Goal: Task Accomplishment & Management: Use online tool/utility

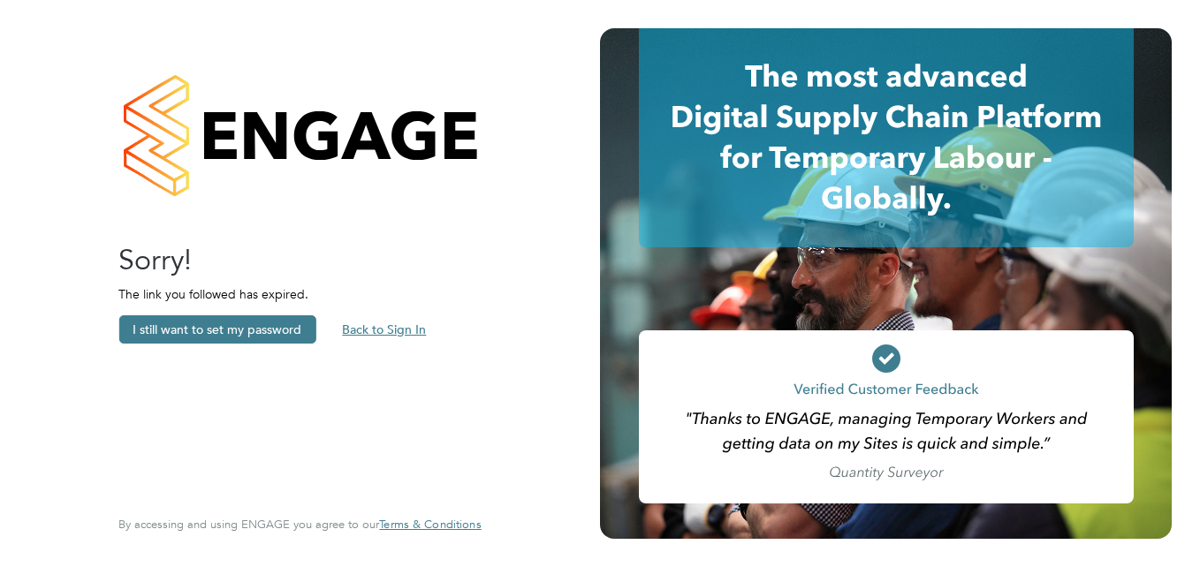
click at [374, 326] on button "Back to Sign In" at bounding box center [384, 330] width 112 height 28
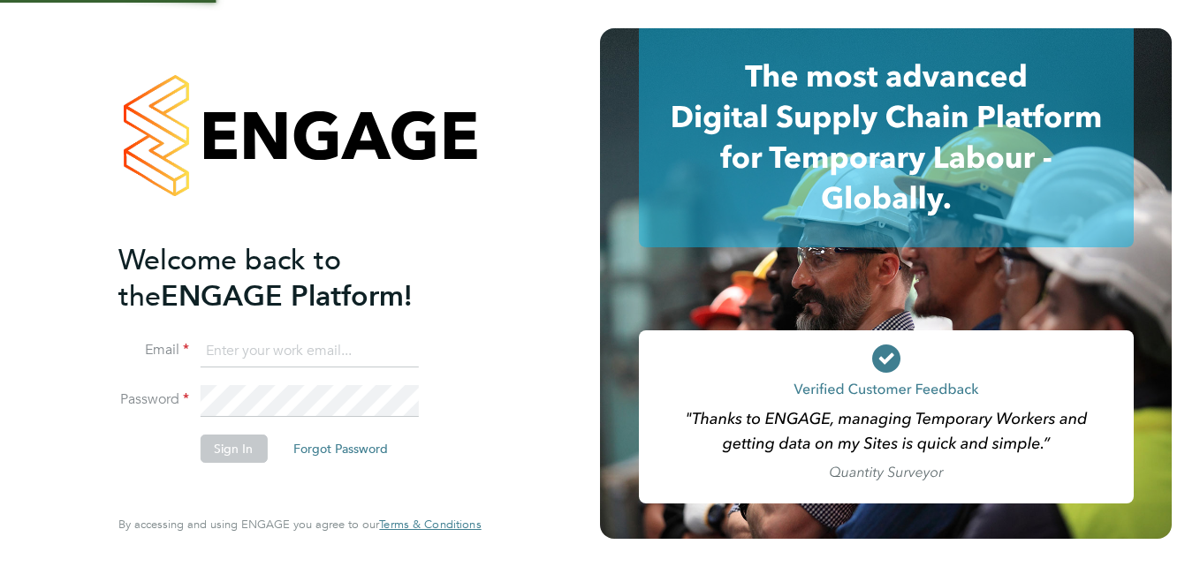
type input "joseph@educationmattersgroup.co.uk"
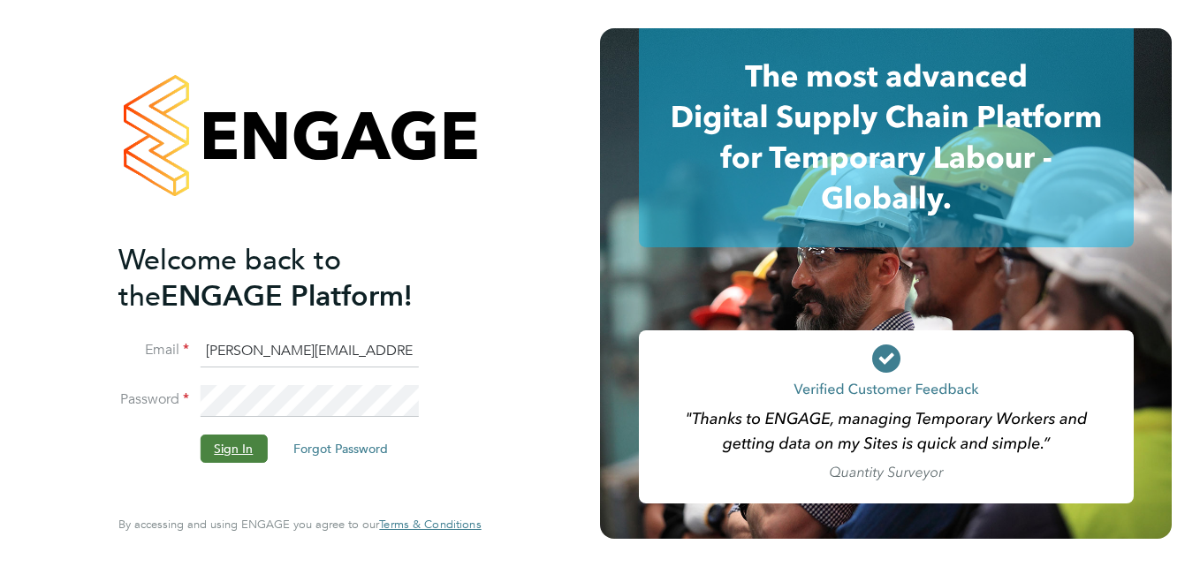
click at [240, 450] on button "Sign In" at bounding box center [233, 449] width 67 height 28
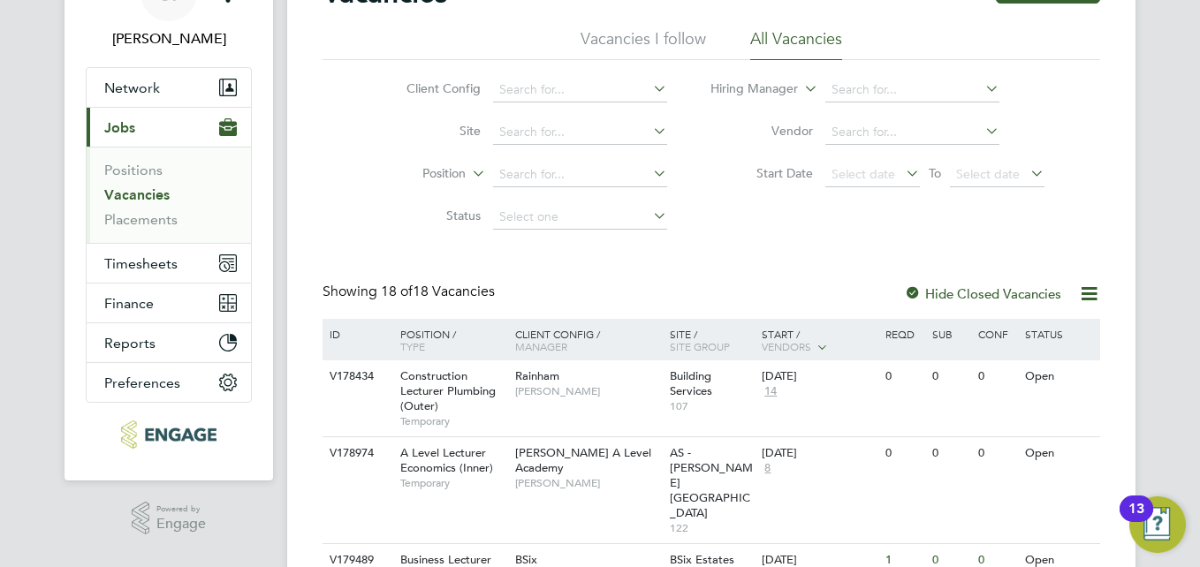
scroll to position [265, 0]
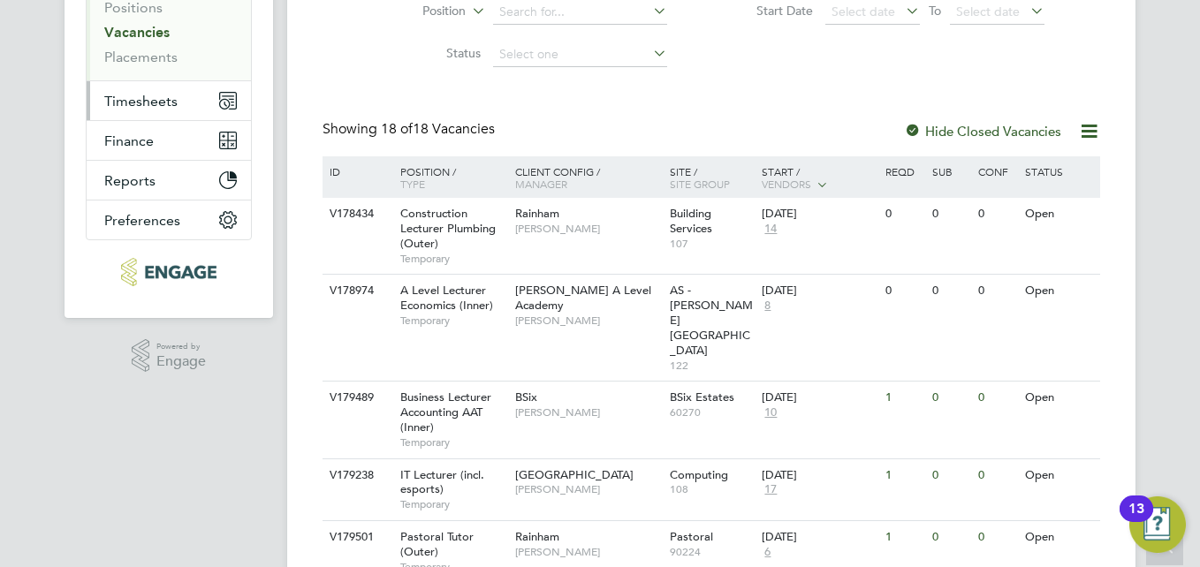
click at [167, 99] on span "Timesheets" at bounding box center [140, 101] width 73 height 17
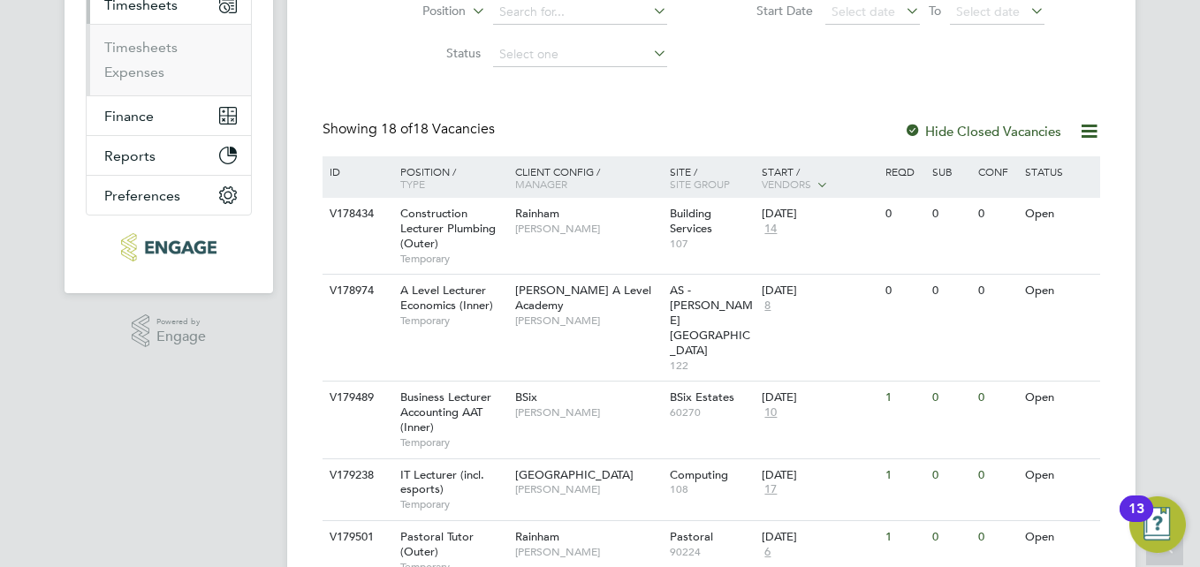
click at [164, 73] on li "Expenses" at bounding box center [170, 73] width 133 height 18
click at [163, 45] on link "Timesheets" at bounding box center [140, 47] width 73 height 17
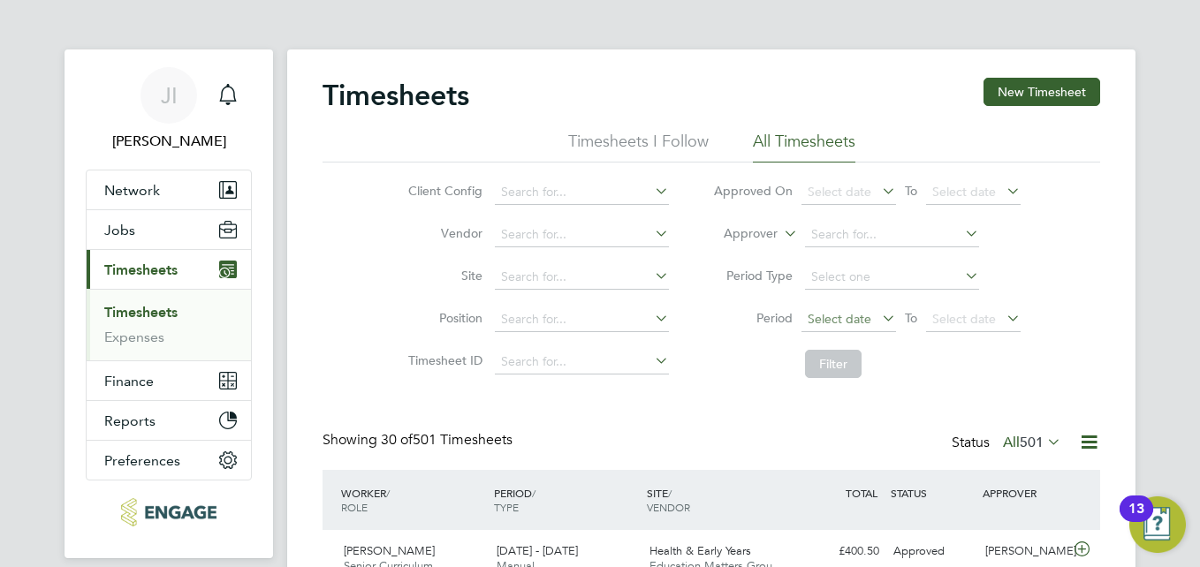
click at [827, 321] on span "Select date" at bounding box center [840, 319] width 64 height 16
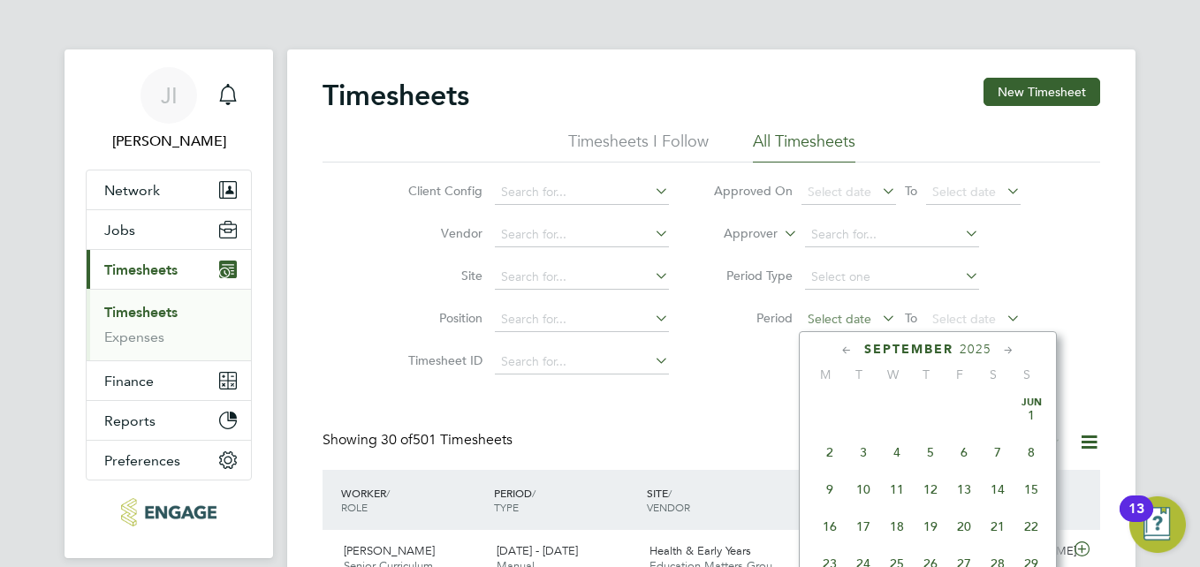
scroll to position [536, 0]
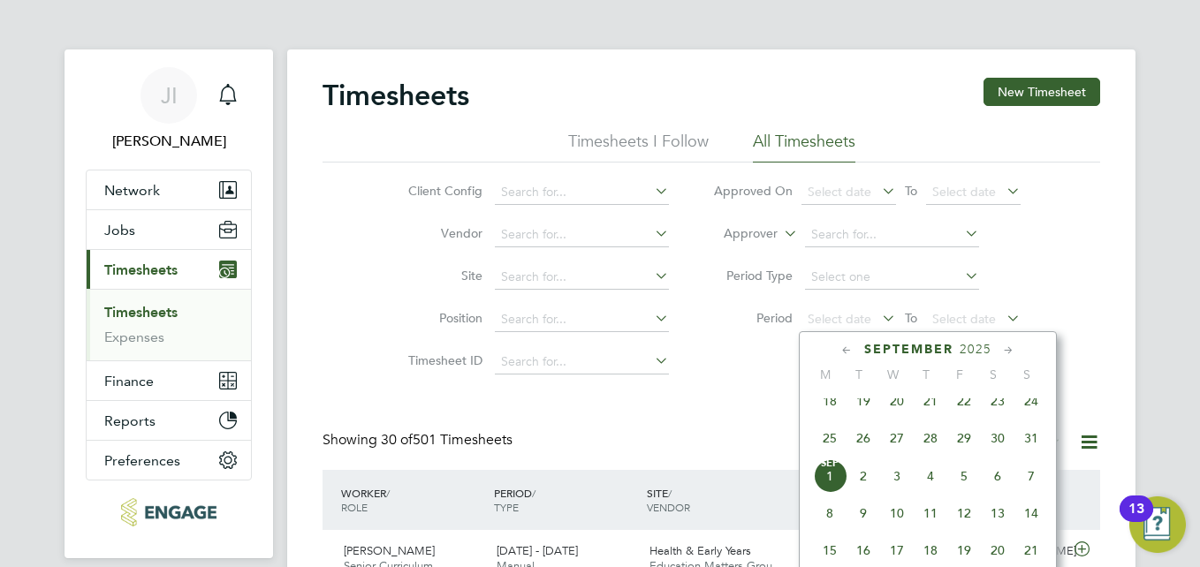
click at [844, 351] on icon at bounding box center [847, 350] width 17 height 19
click at [833, 529] on span "18" at bounding box center [830, 517] width 34 height 34
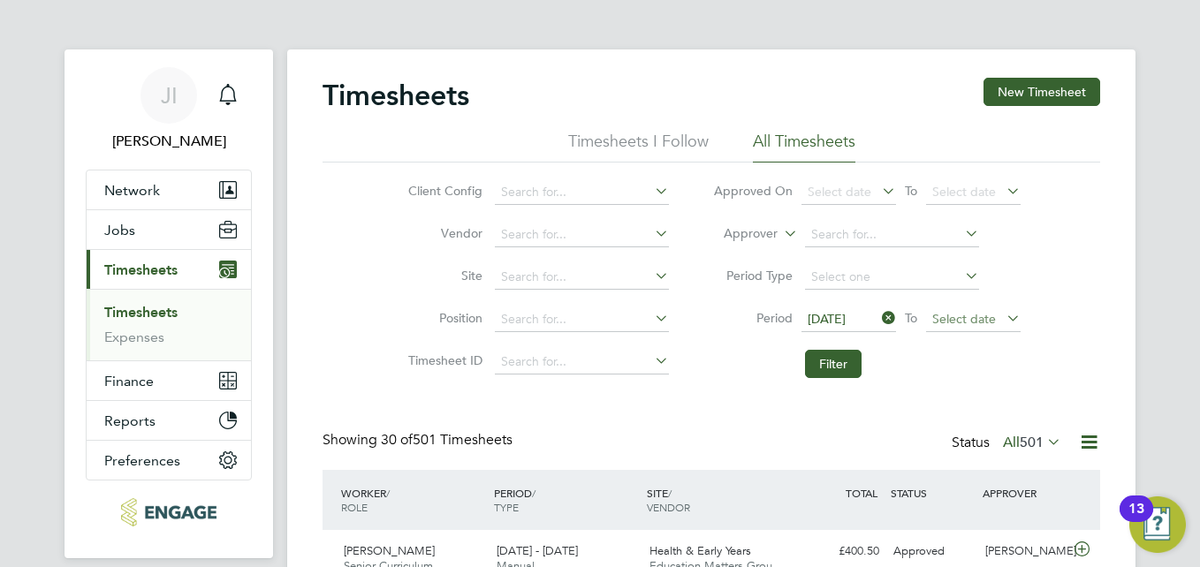
click at [974, 321] on span "Select date" at bounding box center [965, 319] width 64 height 16
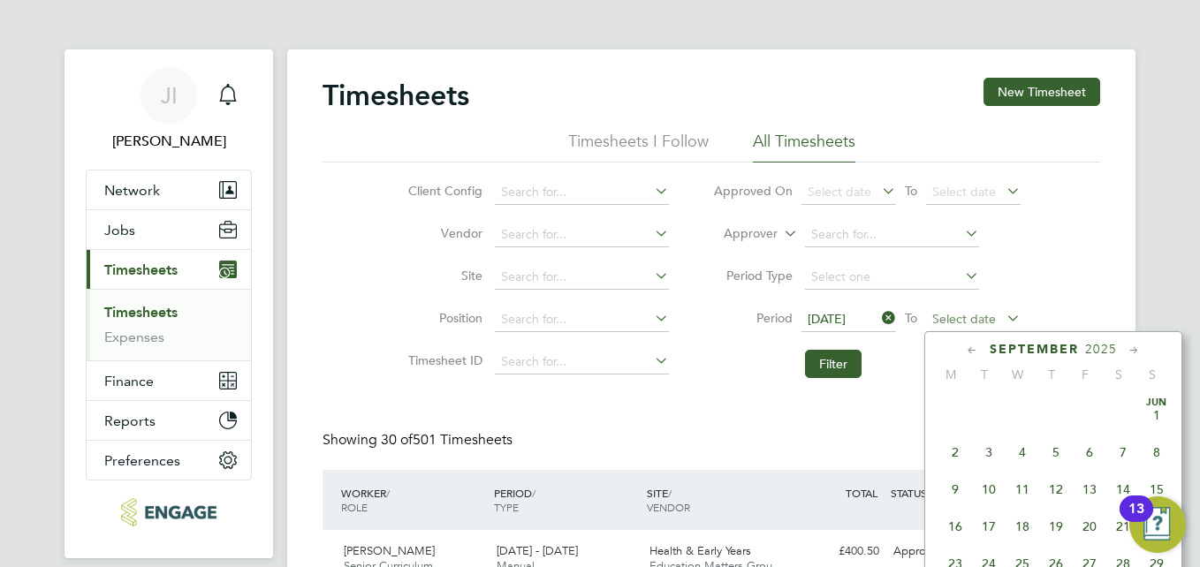
scroll to position [536, 0]
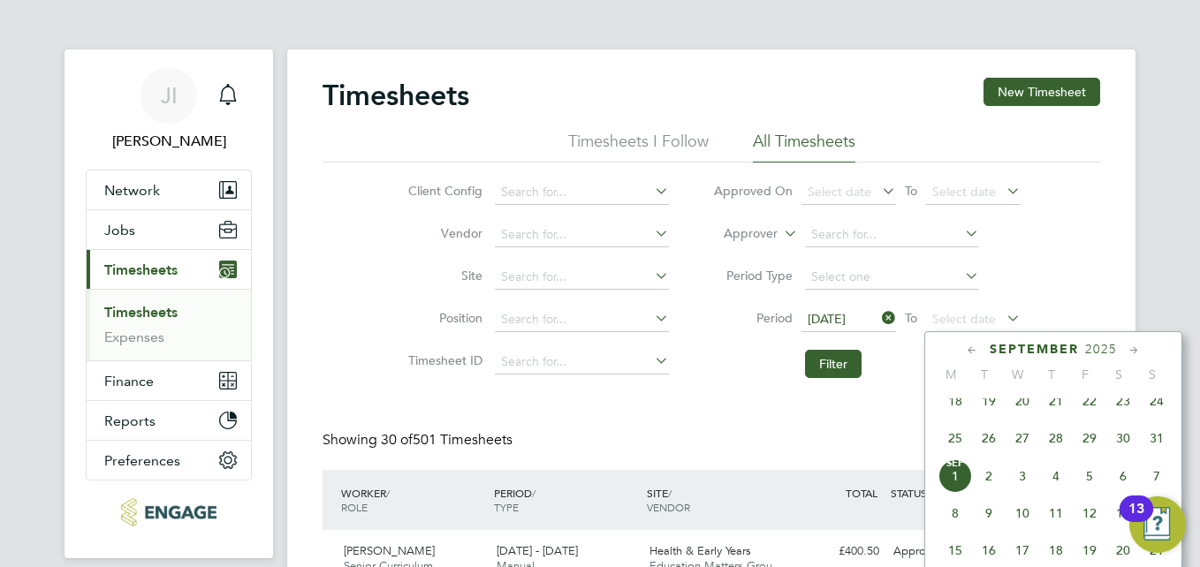
click at [966, 352] on icon at bounding box center [972, 350] width 17 height 19
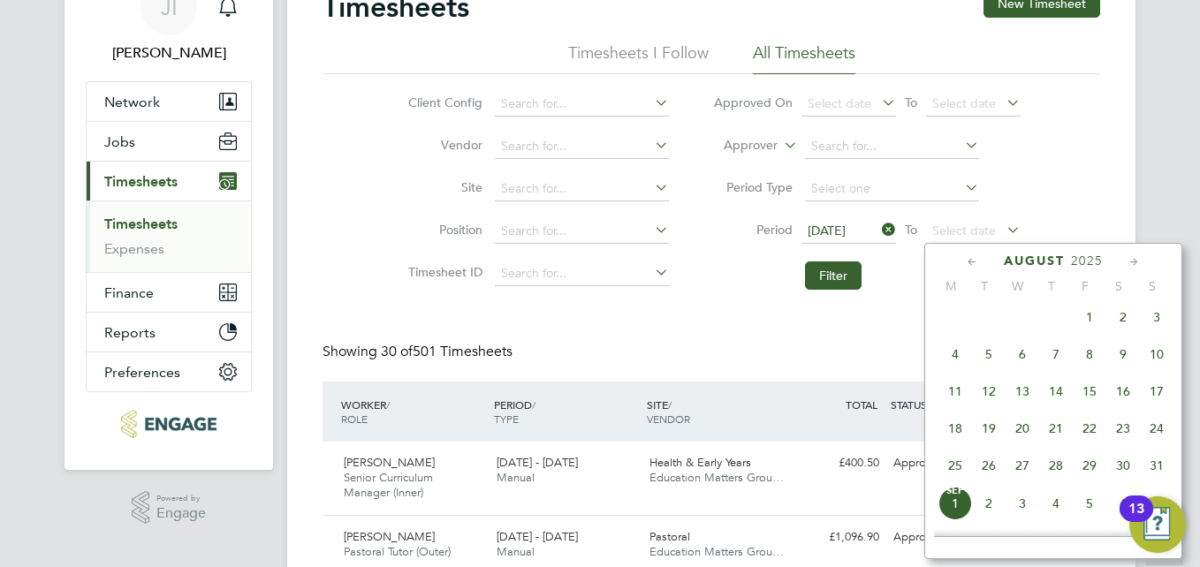
click at [1153, 445] on span "24" at bounding box center [1157, 429] width 34 height 34
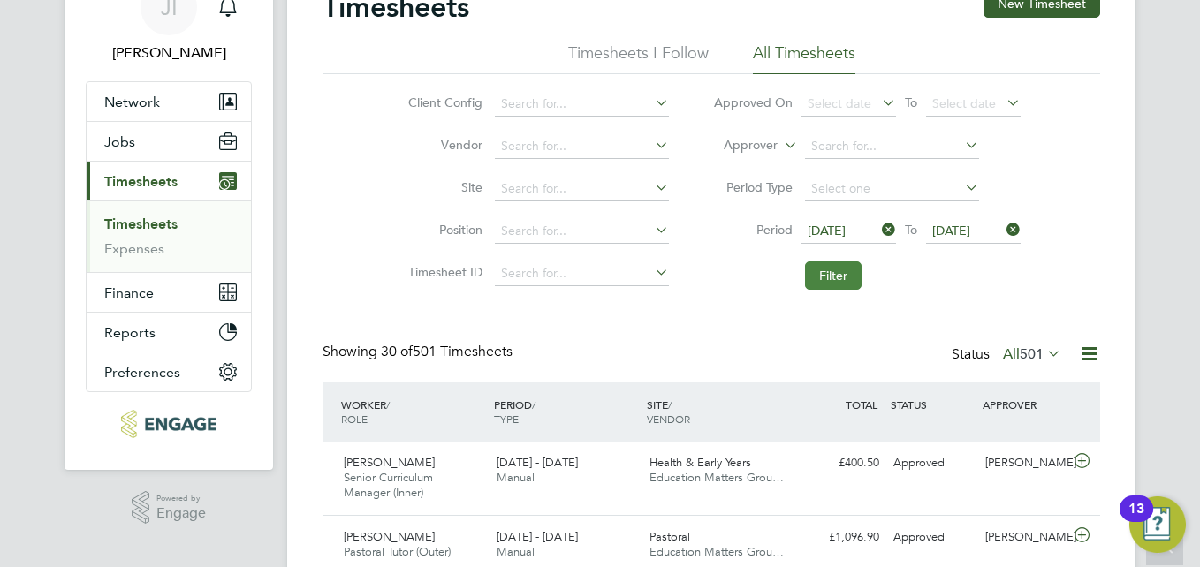
click at [839, 278] on button "Filter" at bounding box center [833, 276] width 57 height 28
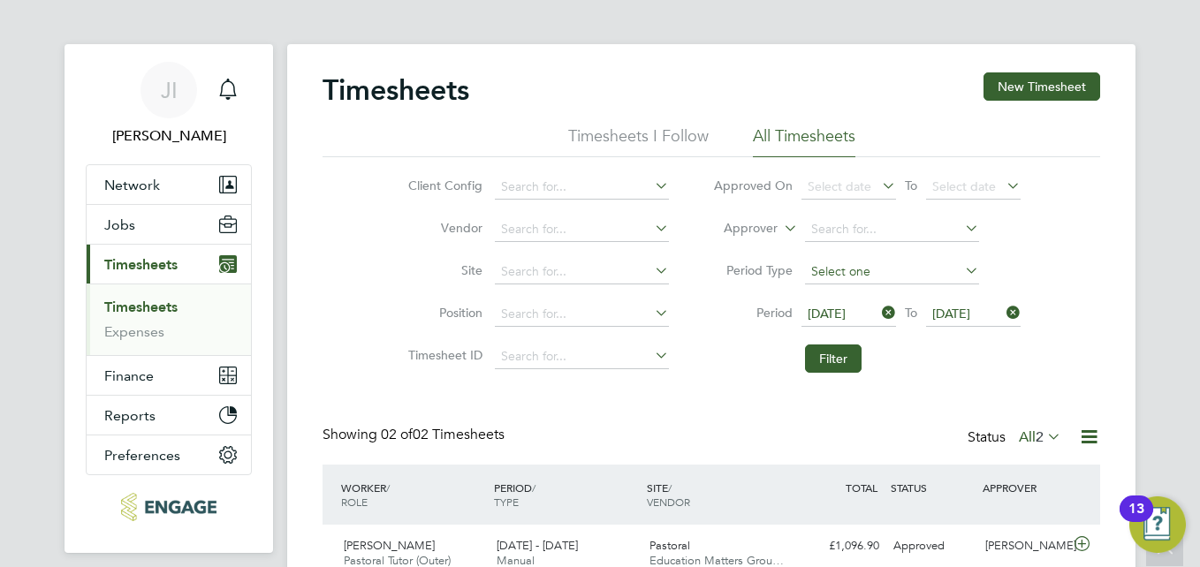
scroll to position [0, 0]
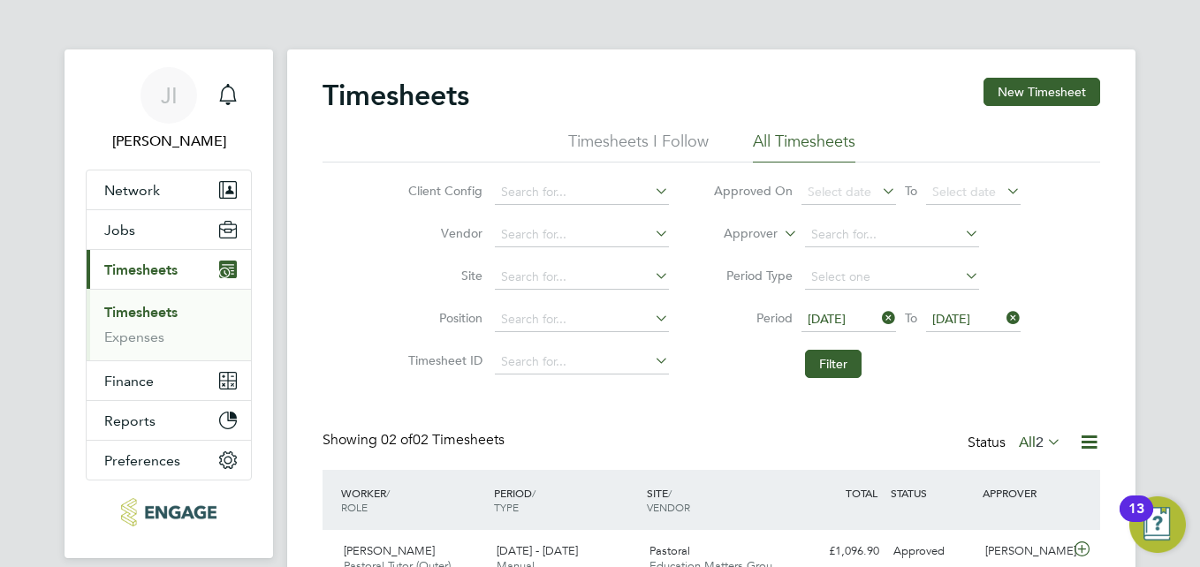
click at [846, 314] on span "18 Aug 2025" at bounding box center [827, 319] width 38 height 16
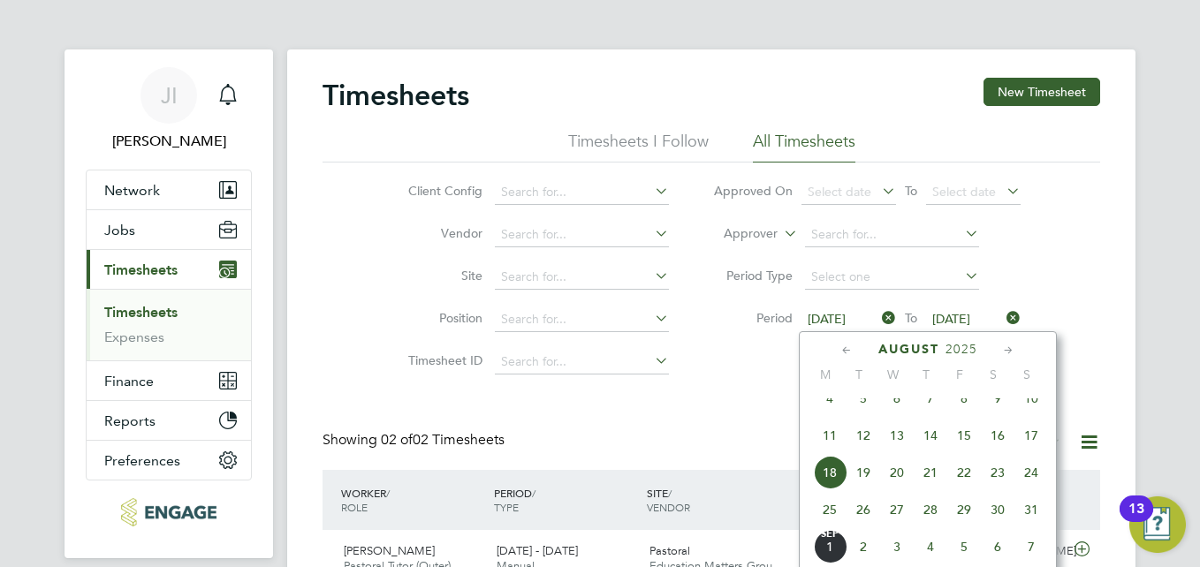
click at [843, 354] on icon at bounding box center [847, 350] width 17 height 19
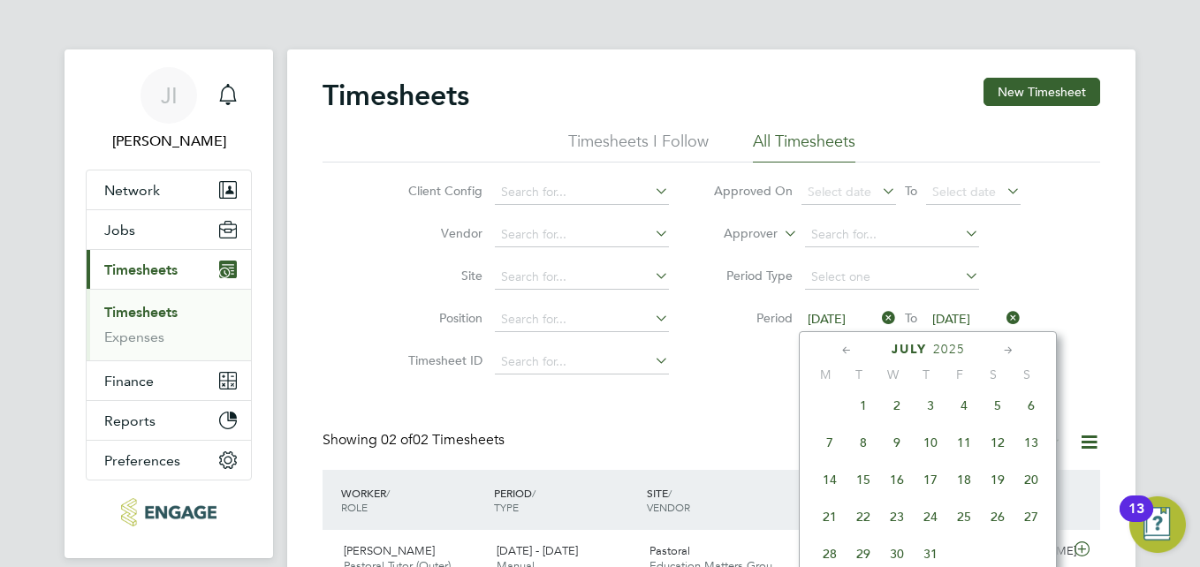
click at [843, 354] on icon at bounding box center [847, 350] width 17 height 19
click at [1005, 349] on icon at bounding box center [1009, 350] width 17 height 19
click at [831, 452] on span "7" at bounding box center [830, 443] width 34 height 34
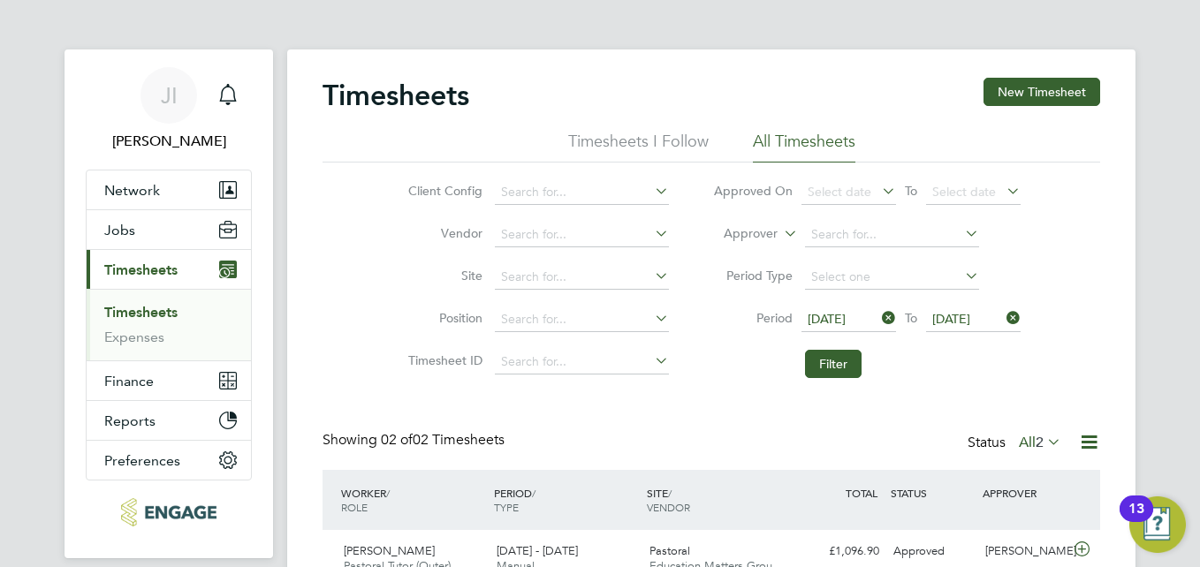
click at [958, 304] on li "Period 07 Jul 2025 To 24 Aug 2025" at bounding box center [867, 320] width 352 height 42
click at [962, 323] on span "24 Aug 2025" at bounding box center [952, 319] width 38 height 16
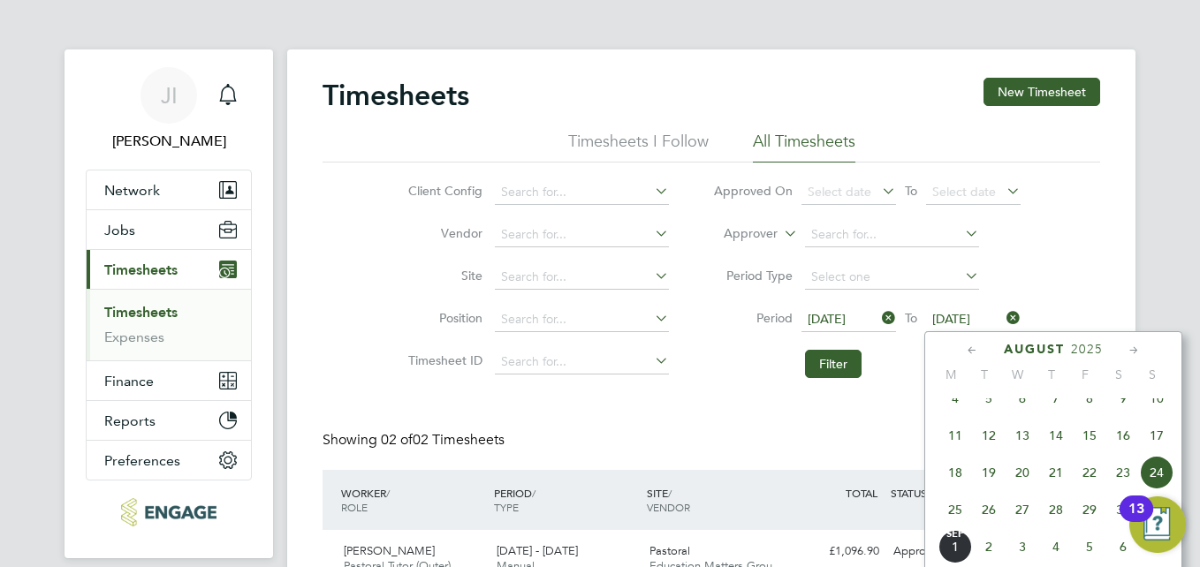
click at [967, 354] on icon at bounding box center [972, 350] width 17 height 19
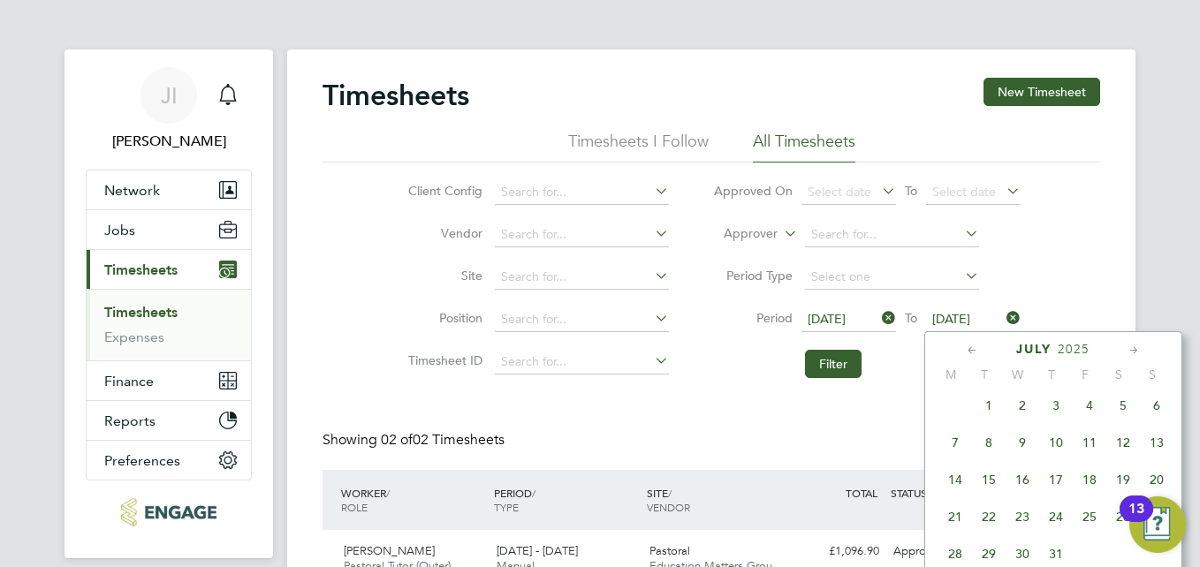
click at [1161, 448] on span "13" at bounding box center [1157, 443] width 34 height 34
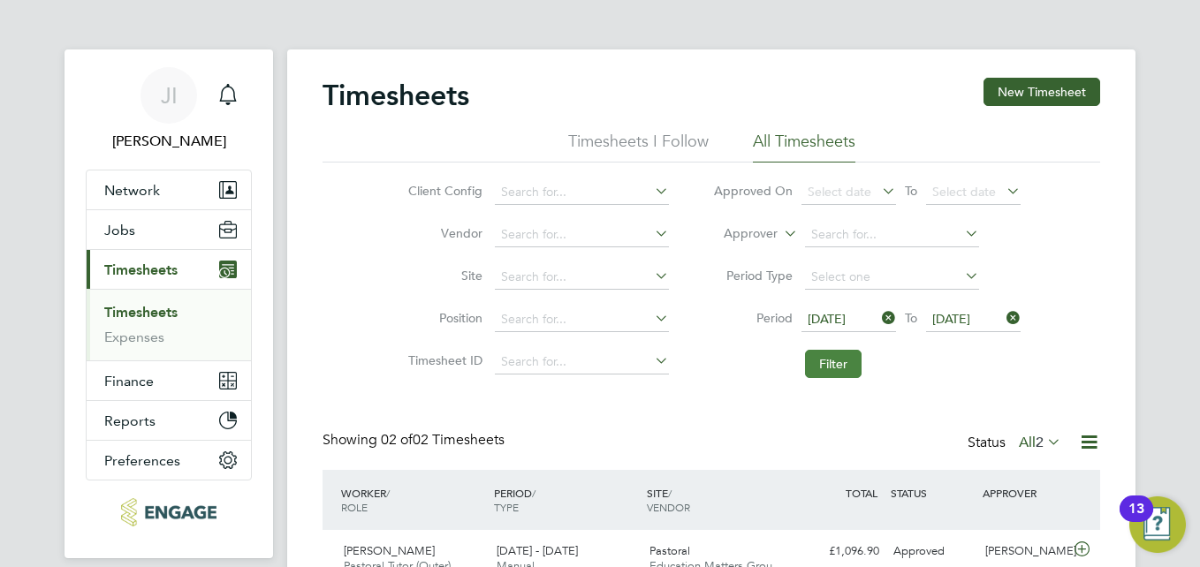
click at [846, 376] on button "Filter" at bounding box center [833, 364] width 57 height 28
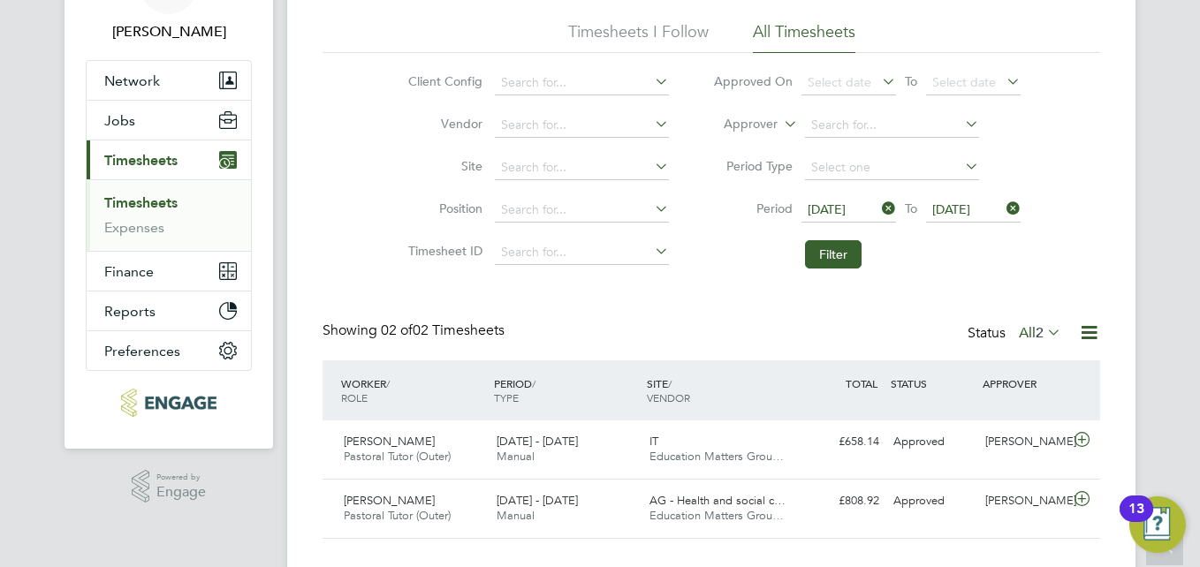
scroll to position [145, 0]
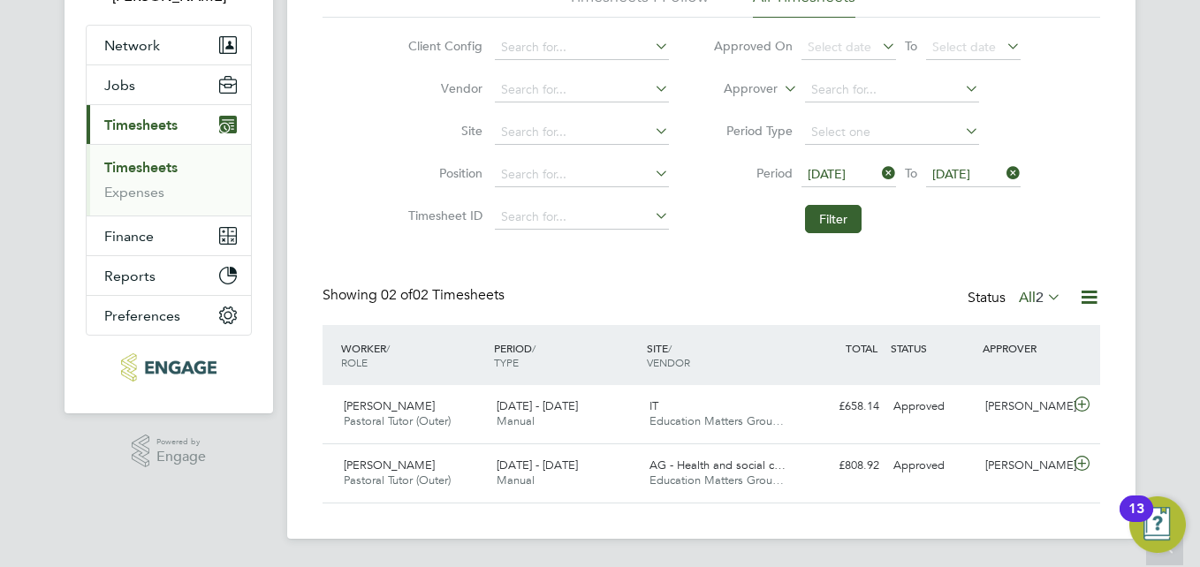
click at [879, 175] on icon at bounding box center [879, 173] width 0 height 25
click at [1003, 171] on icon at bounding box center [1003, 173] width 0 height 25
click at [1044, 294] on icon at bounding box center [1044, 297] width 0 height 25
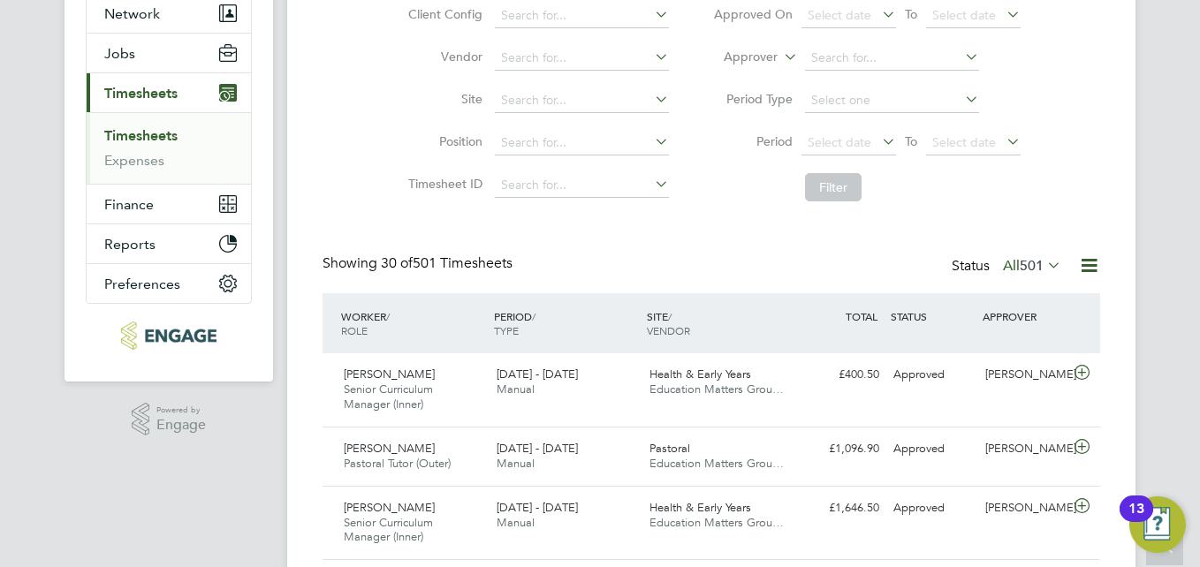
click at [156, 120] on ul "Timesheets Expenses" at bounding box center [169, 148] width 164 height 72
click at [152, 132] on link "Timesheets" at bounding box center [140, 135] width 73 height 17
click at [1044, 263] on icon at bounding box center [1044, 265] width 0 height 25
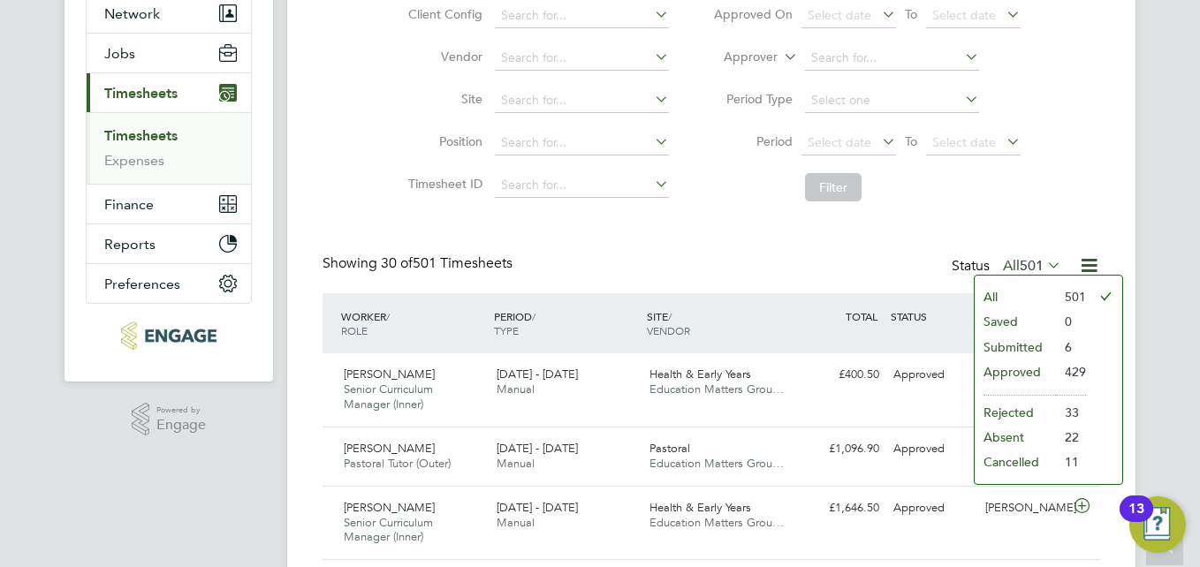
click at [1019, 345] on li "Submitted" at bounding box center [1015, 347] width 81 height 25
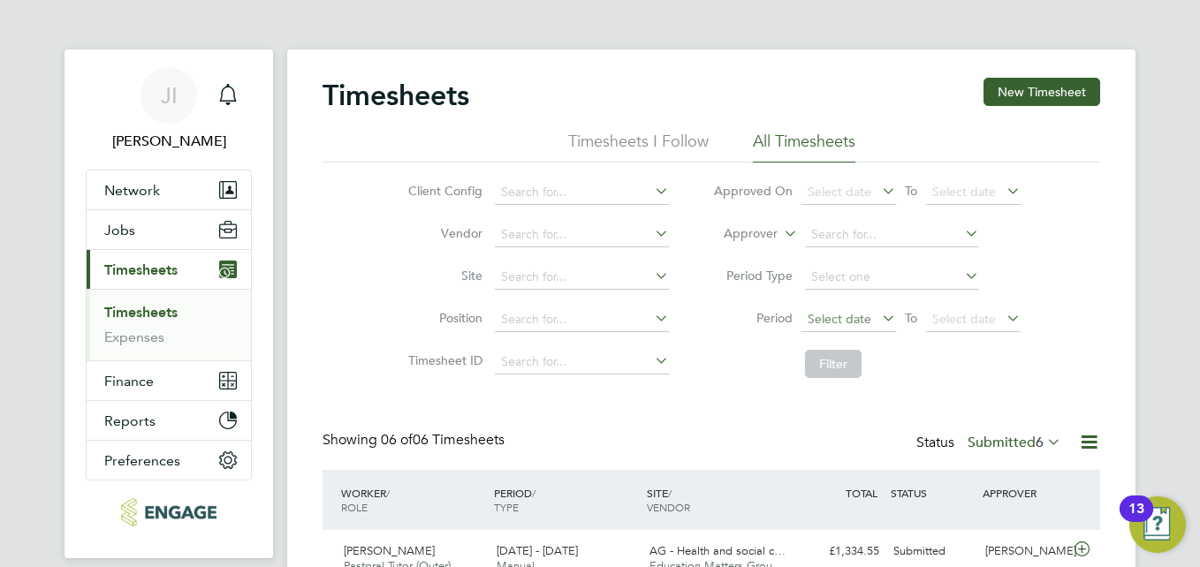
click at [837, 315] on span "Select date" at bounding box center [840, 319] width 64 height 16
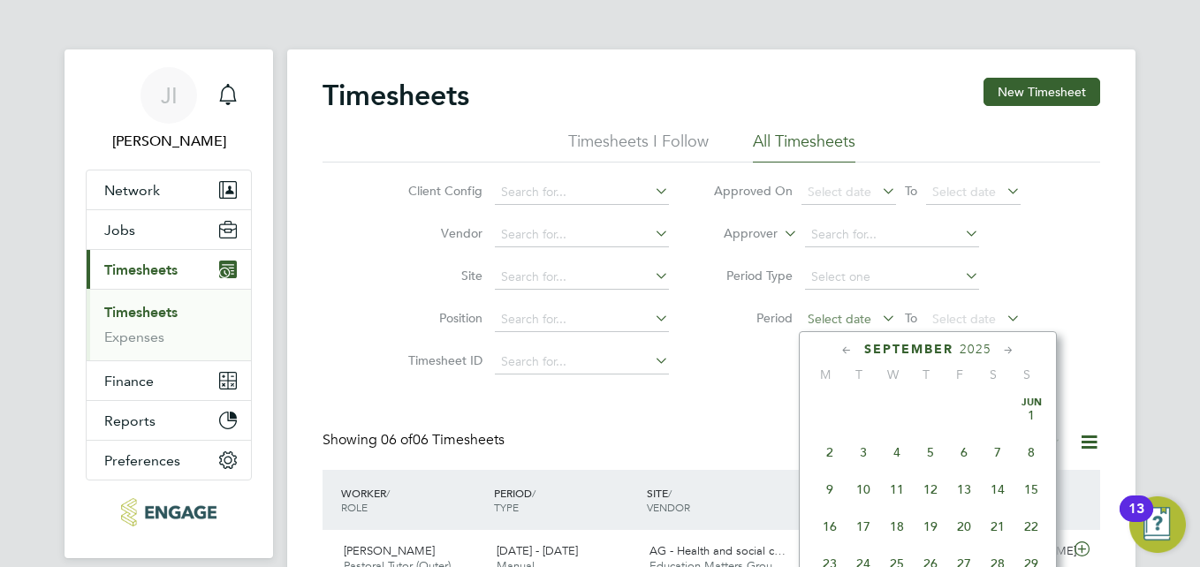
scroll to position [536, 0]
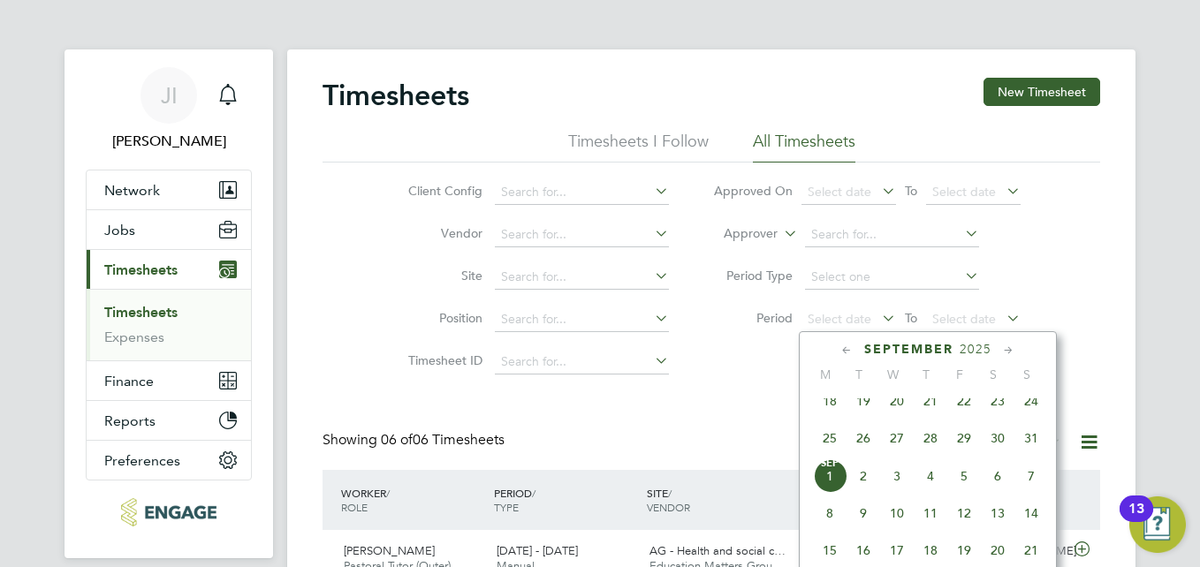
click at [848, 348] on icon at bounding box center [847, 350] width 17 height 19
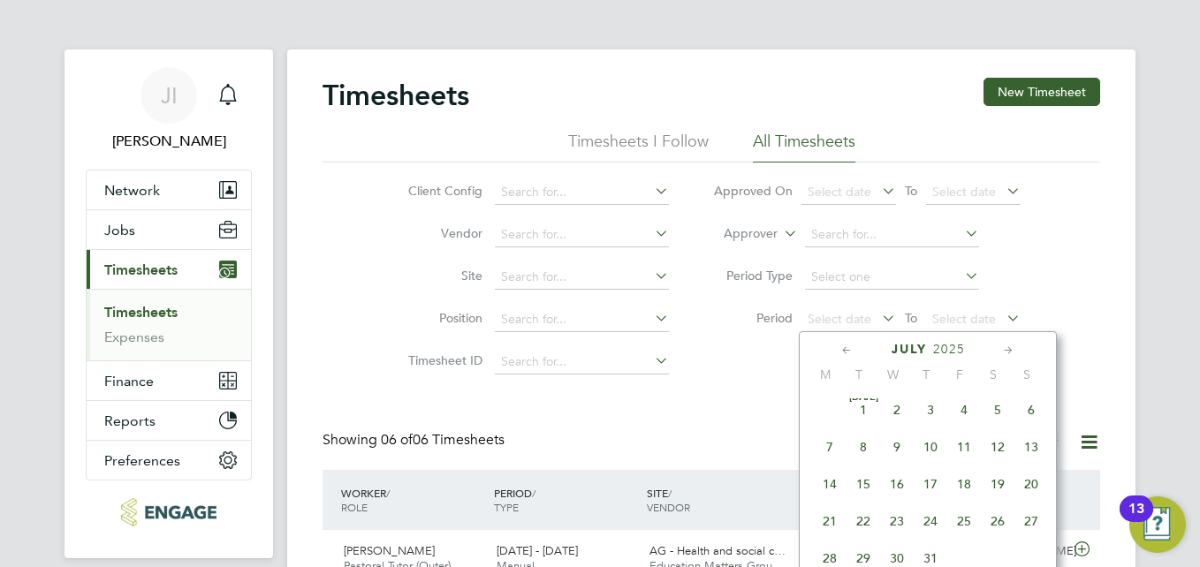
click at [848, 348] on icon at bounding box center [847, 350] width 17 height 19
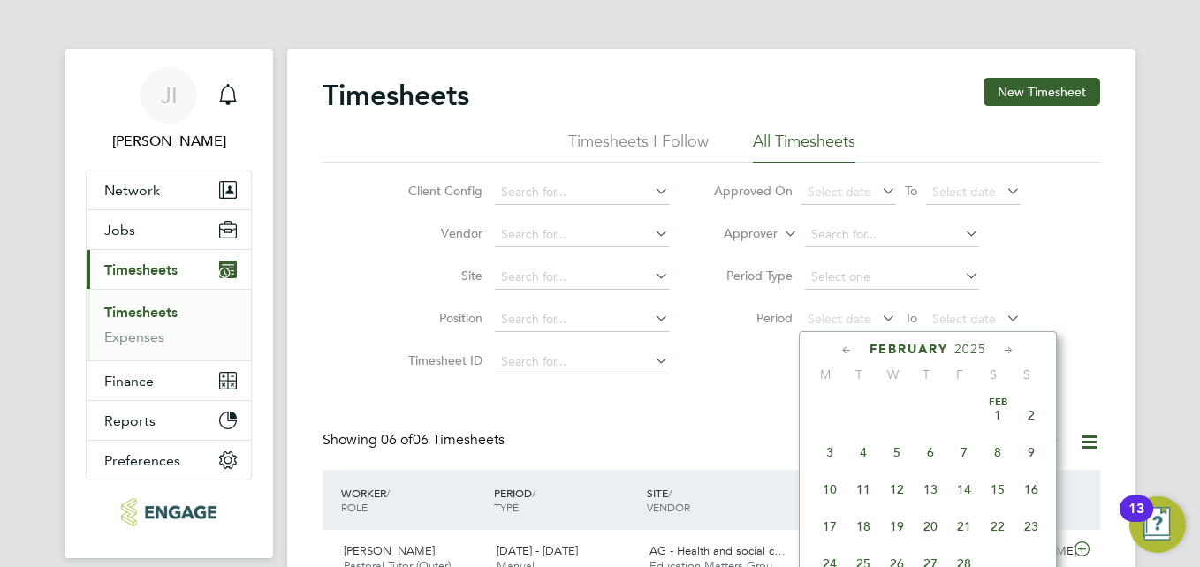
click at [848, 348] on icon at bounding box center [847, 350] width 17 height 19
click at [835, 486] on span "13" at bounding box center [830, 490] width 34 height 34
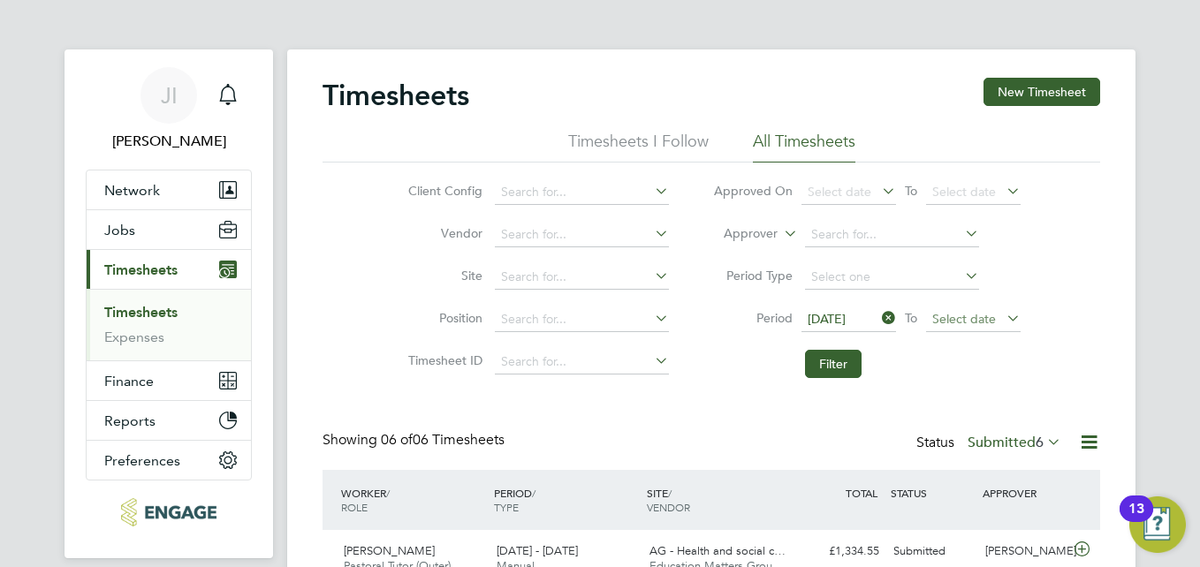
click at [959, 324] on span "Select date" at bounding box center [965, 319] width 64 height 16
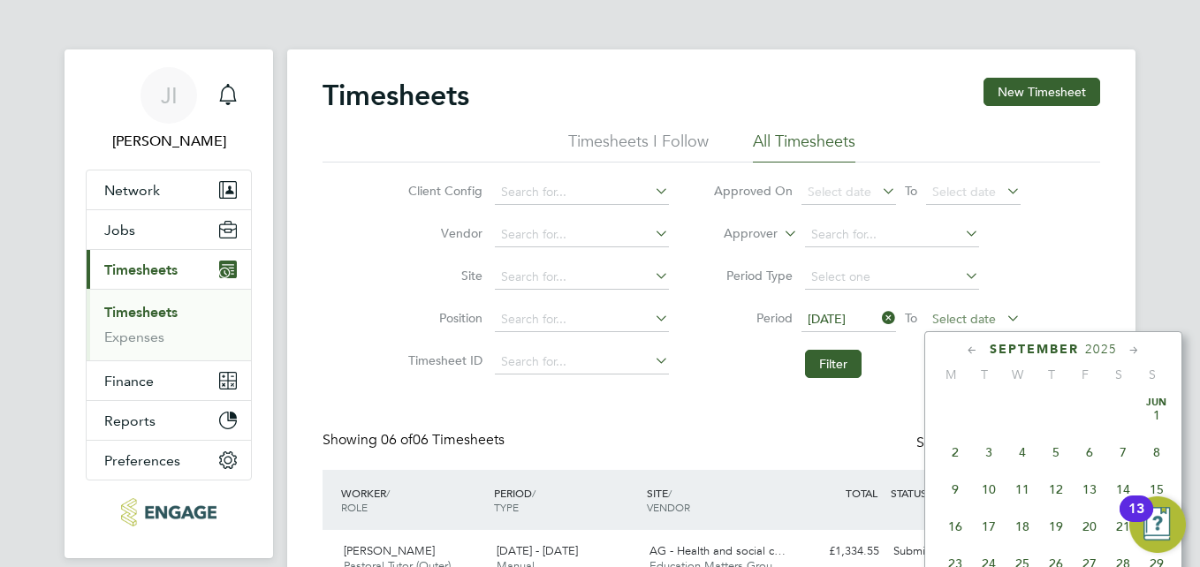
scroll to position [536, 0]
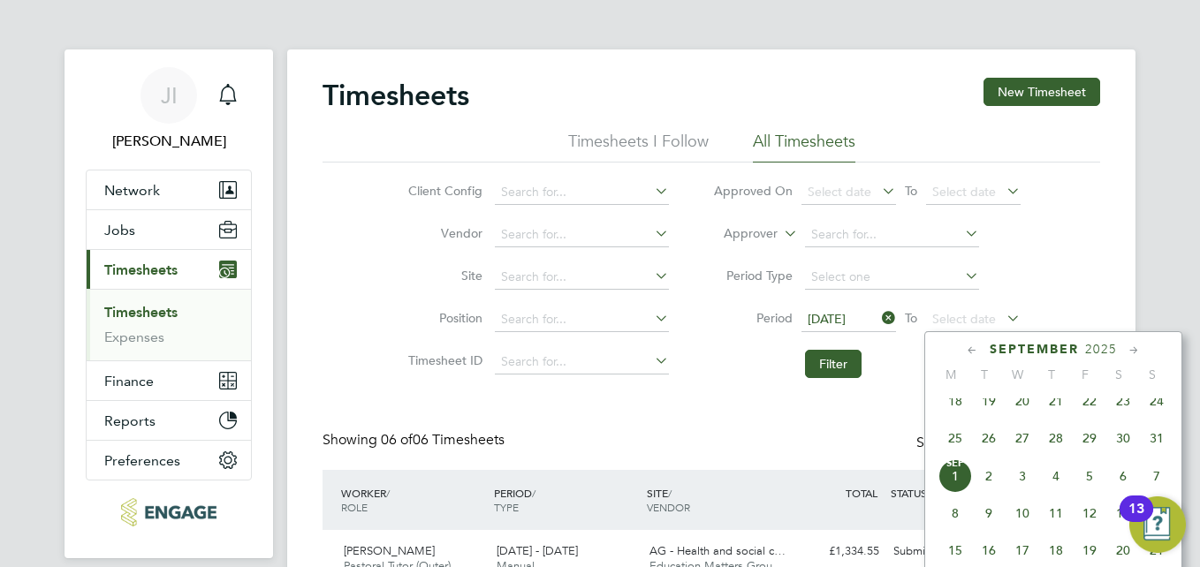
click at [968, 349] on icon at bounding box center [972, 350] width 17 height 19
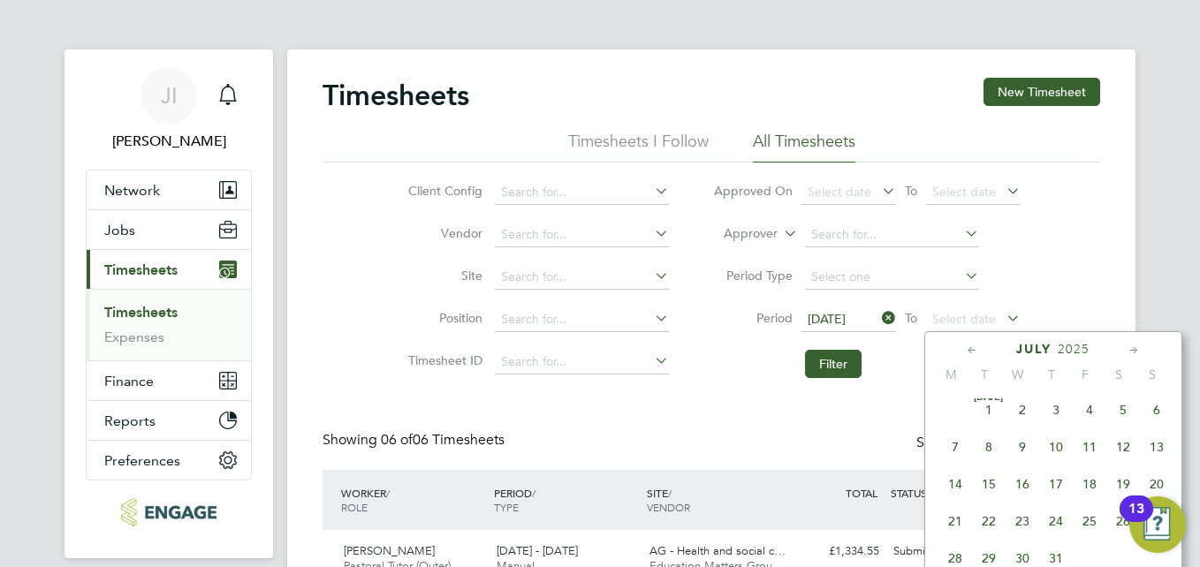
click at [968, 349] on icon at bounding box center [972, 350] width 17 height 19
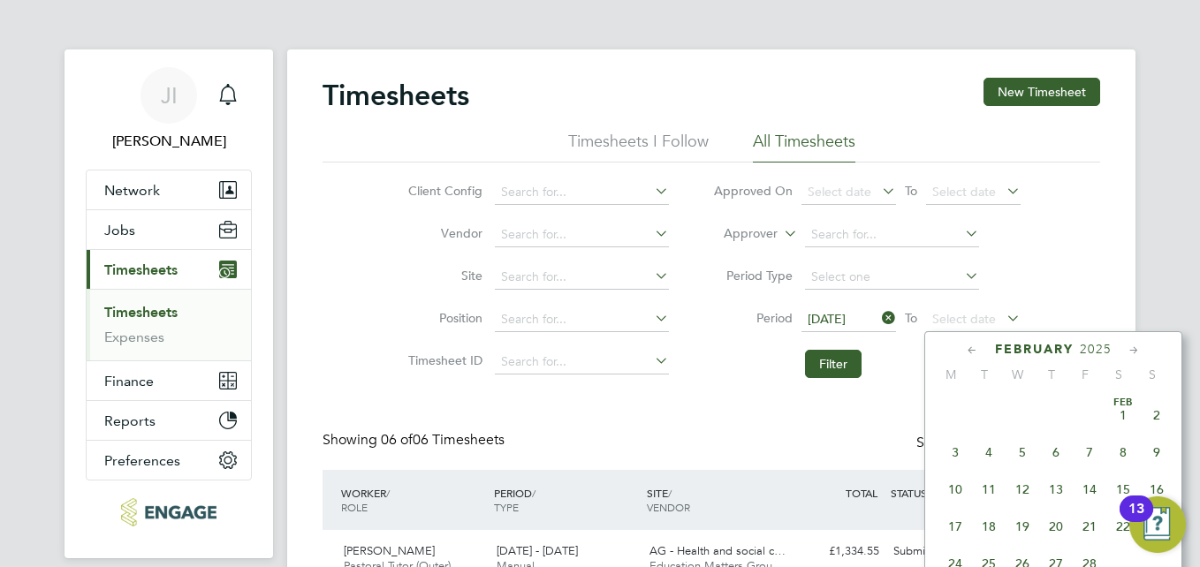
click at [968, 349] on icon at bounding box center [972, 350] width 17 height 19
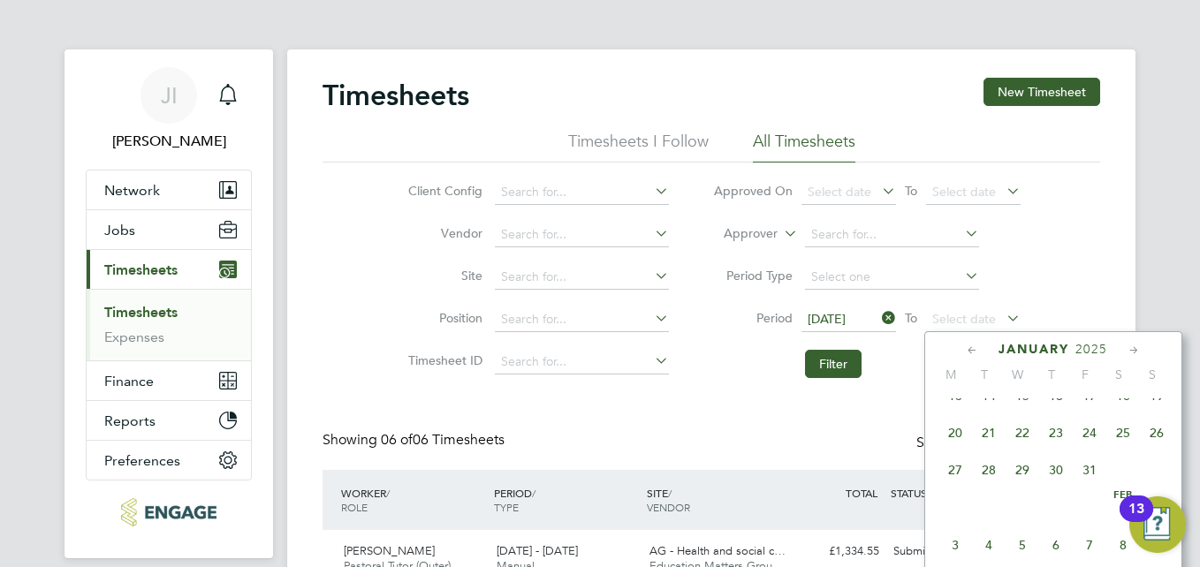
click at [1154, 402] on span "19" at bounding box center [1157, 396] width 34 height 34
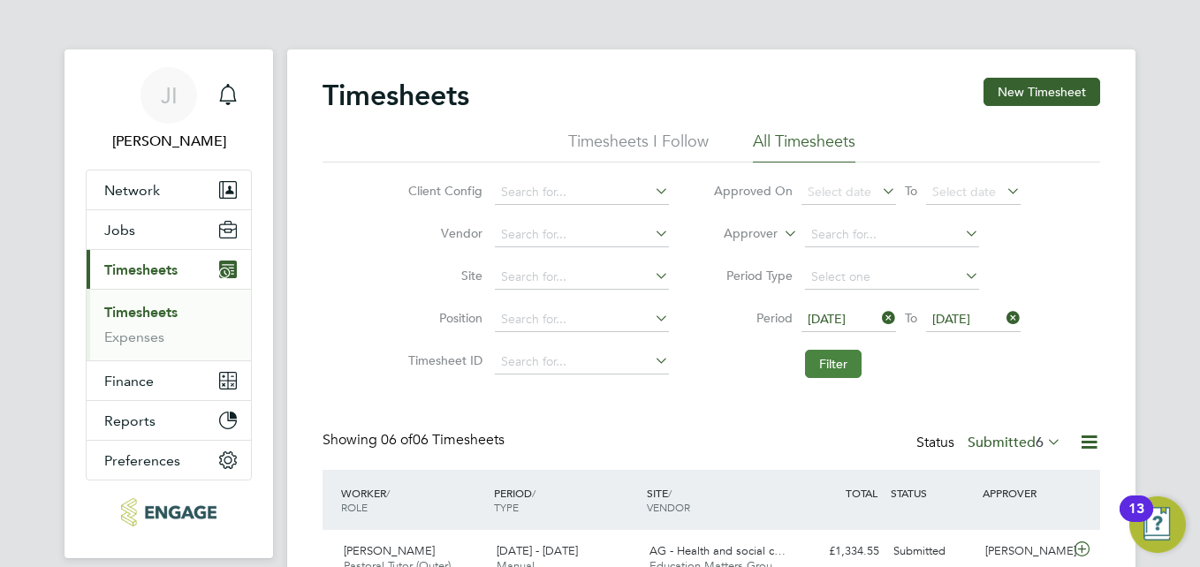
click at [824, 358] on button "Filter" at bounding box center [833, 364] width 57 height 28
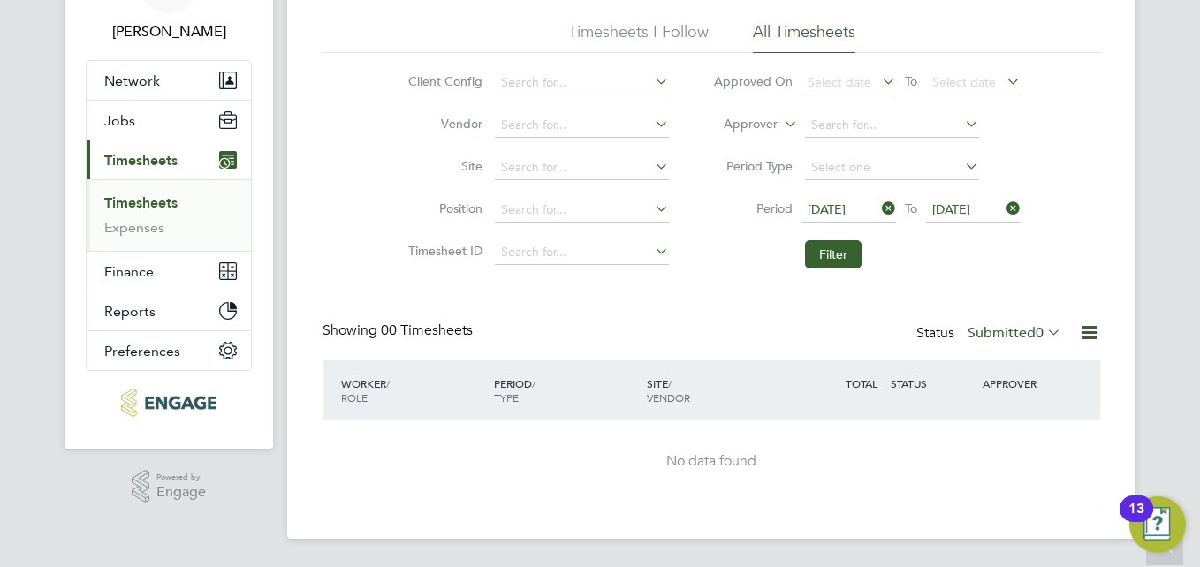
scroll to position [21, 0]
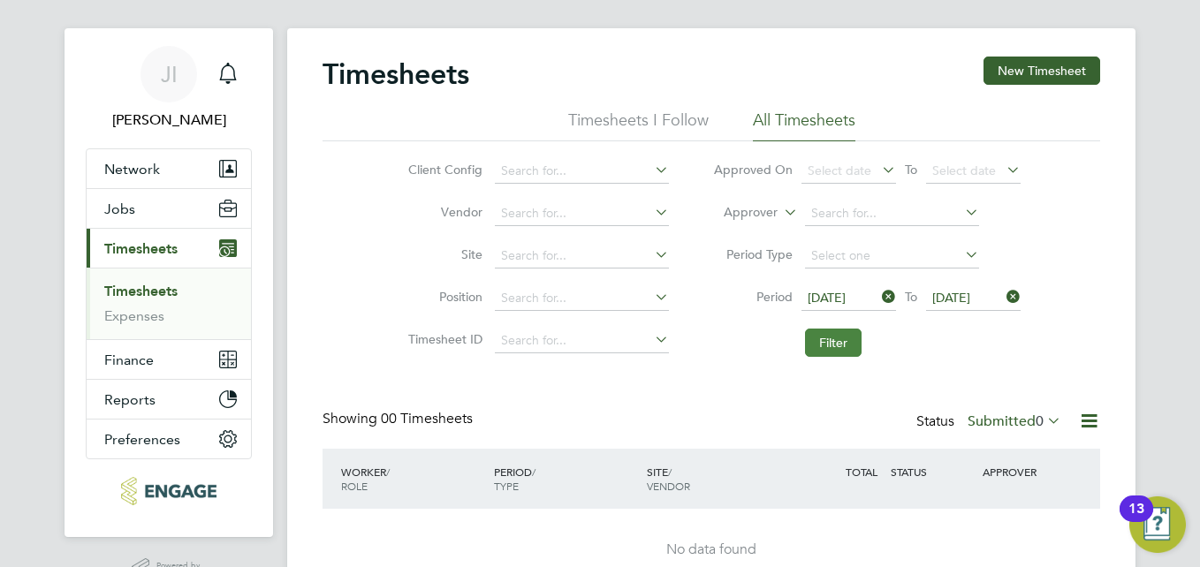
click at [819, 351] on button "Filter" at bounding box center [833, 343] width 57 height 28
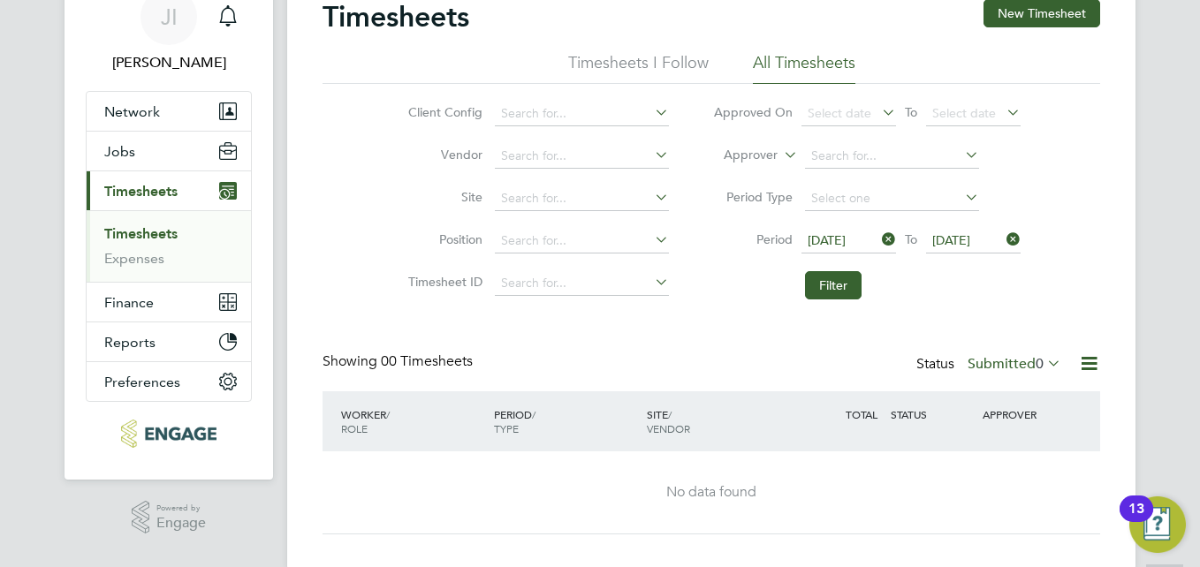
scroll to position [110, 0]
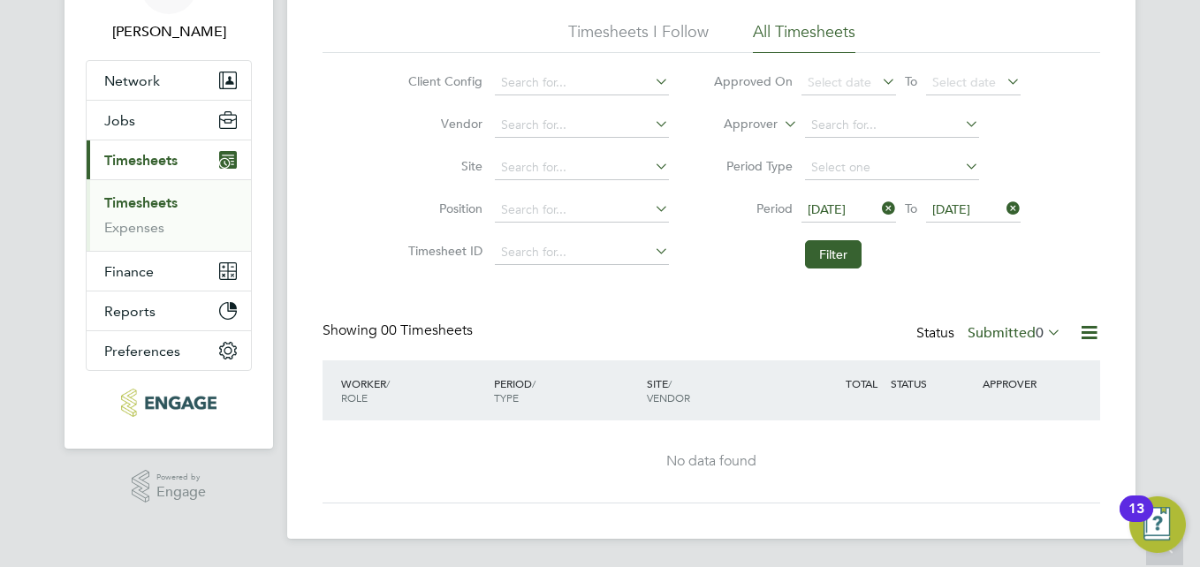
click at [1003, 207] on icon at bounding box center [1003, 208] width 0 height 25
click at [879, 209] on icon at bounding box center [879, 208] width 0 height 25
click at [158, 203] on link "Timesheets" at bounding box center [140, 202] width 73 height 17
click at [148, 200] on link "Timesheets" at bounding box center [140, 202] width 73 height 17
click at [843, 206] on span "Select date" at bounding box center [840, 210] width 64 height 16
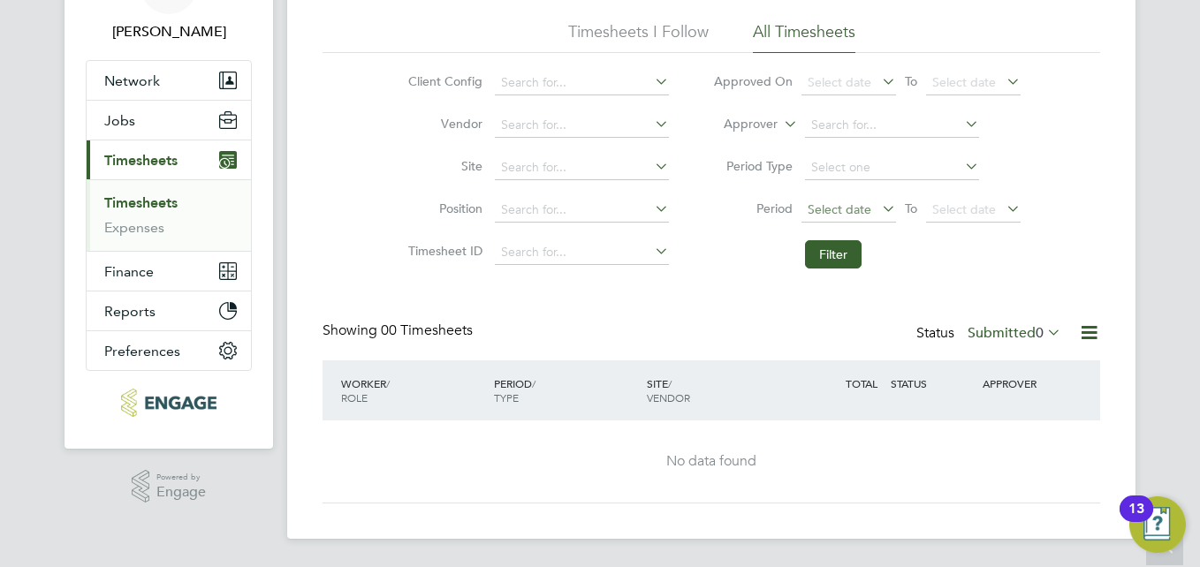
scroll to position [536, 0]
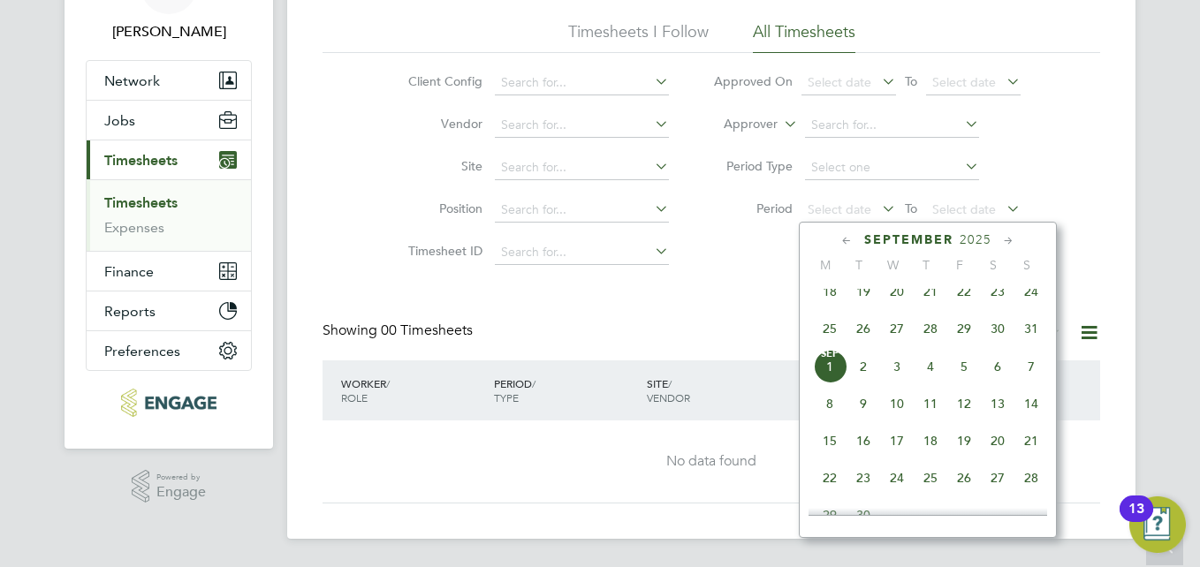
click at [843, 243] on icon at bounding box center [847, 241] width 17 height 19
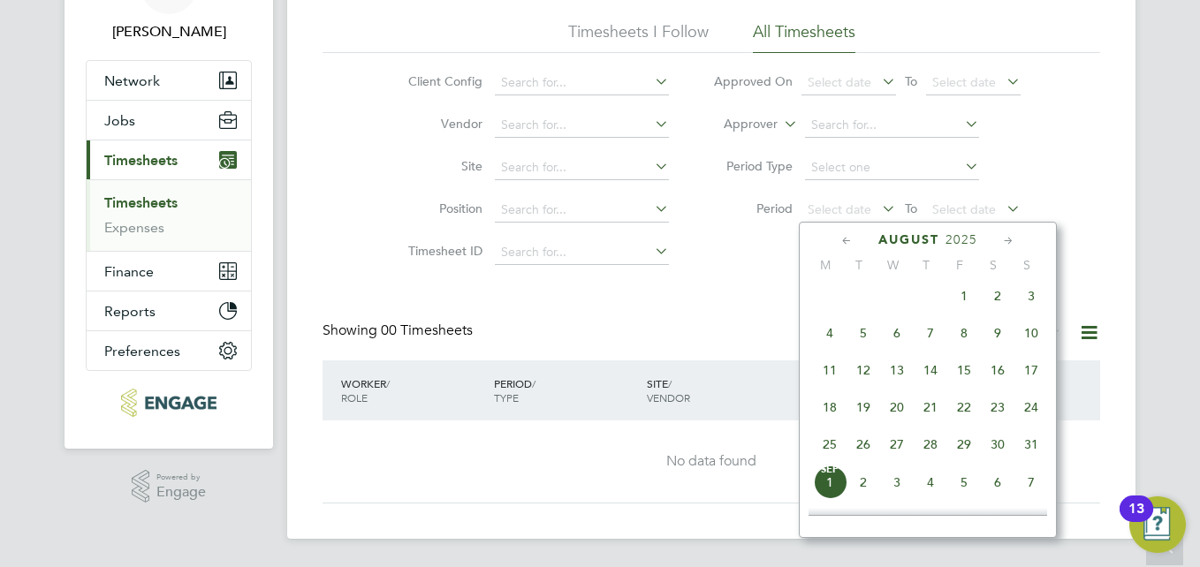
click at [843, 243] on icon at bounding box center [847, 241] width 17 height 19
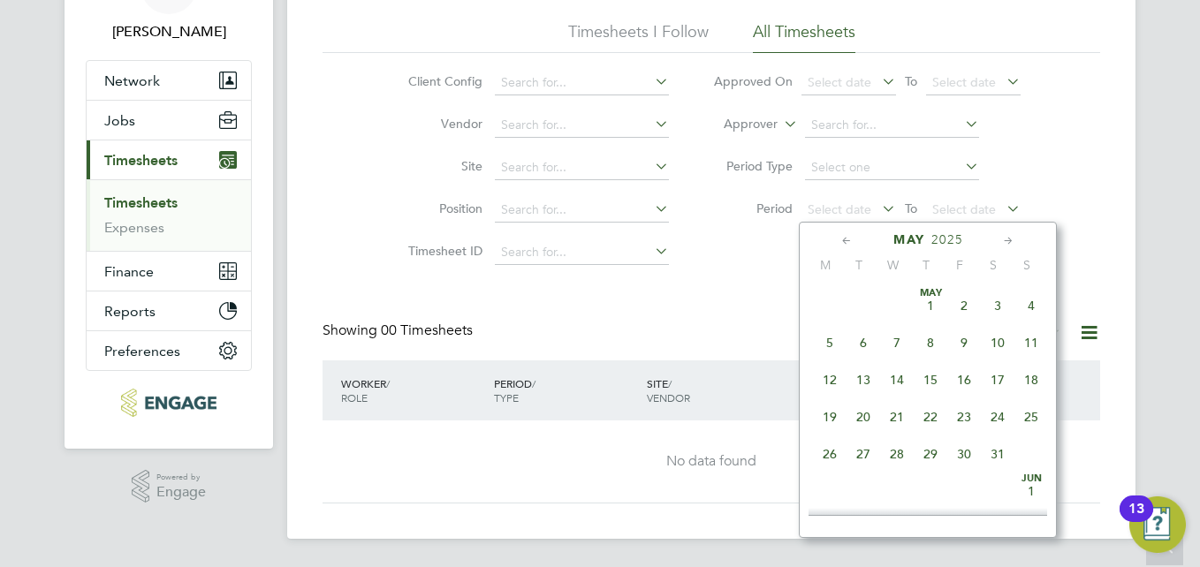
click at [843, 243] on icon at bounding box center [847, 241] width 17 height 19
click at [832, 379] on span "13" at bounding box center [830, 380] width 34 height 34
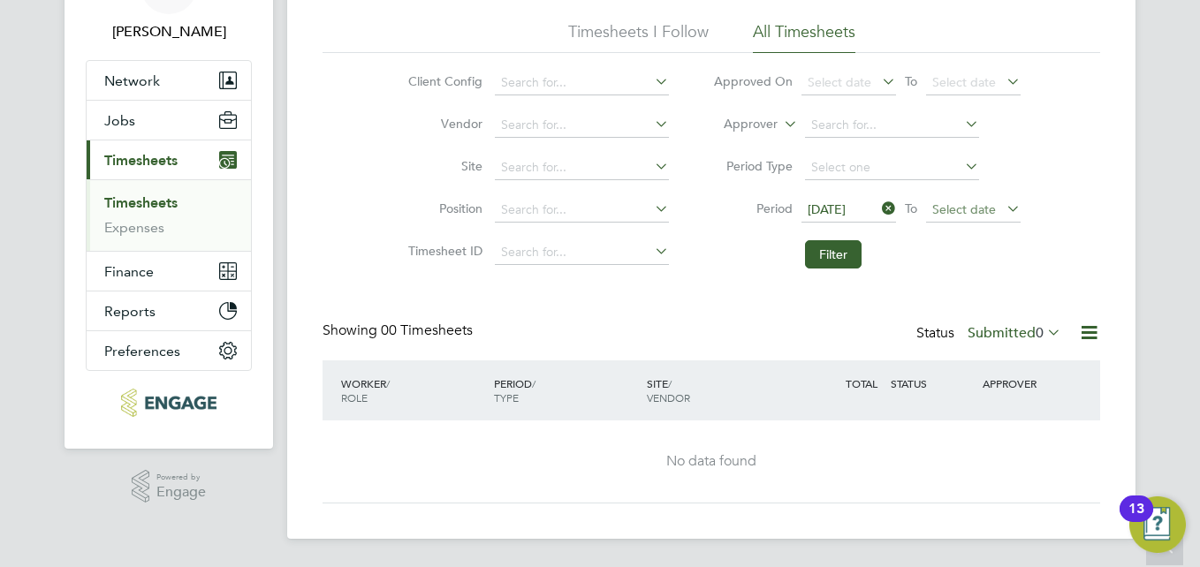
click at [963, 205] on span "Select date" at bounding box center [965, 210] width 64 height 16
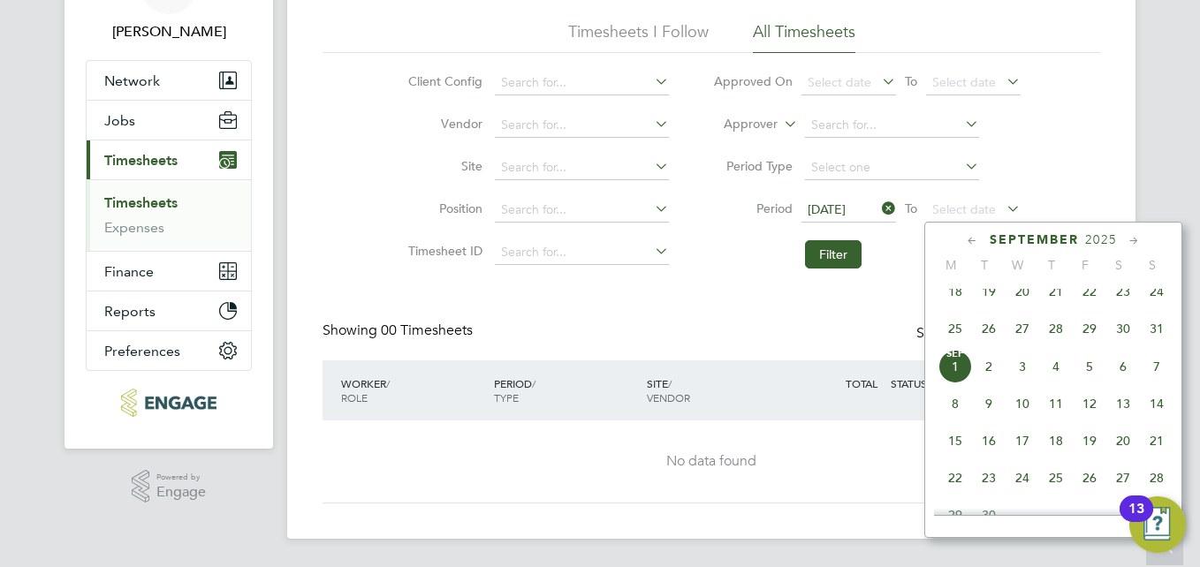
click at [972, 240] on icon at bounding box center [972, 241] width 17 height 19
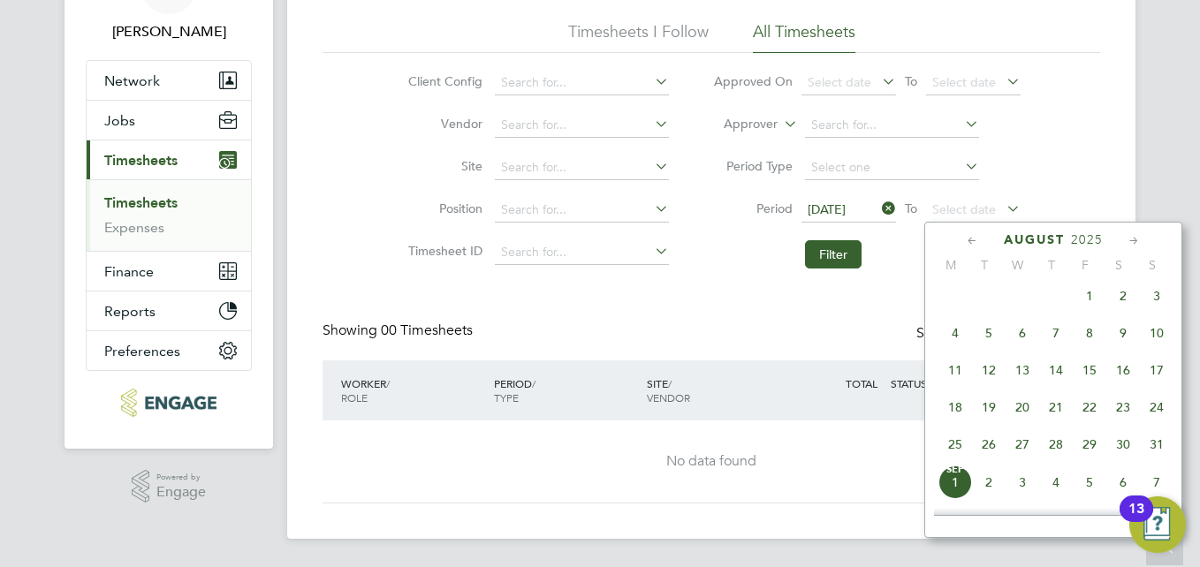
click at [972, 240] on icon at bounding box center [972, 241] width 17 height 19
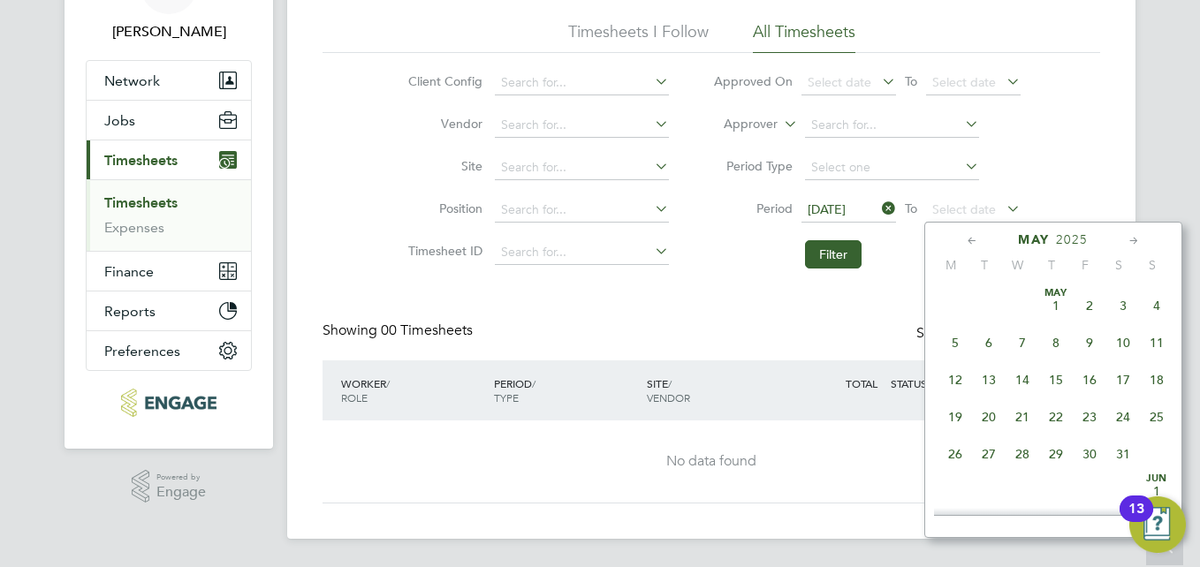
click at [972, 240] on icon at bounding box center [972, 241] width 17 height 19
click at [1156, 376] on span "19" at bounding box center [1157, 380] width 34 height 34
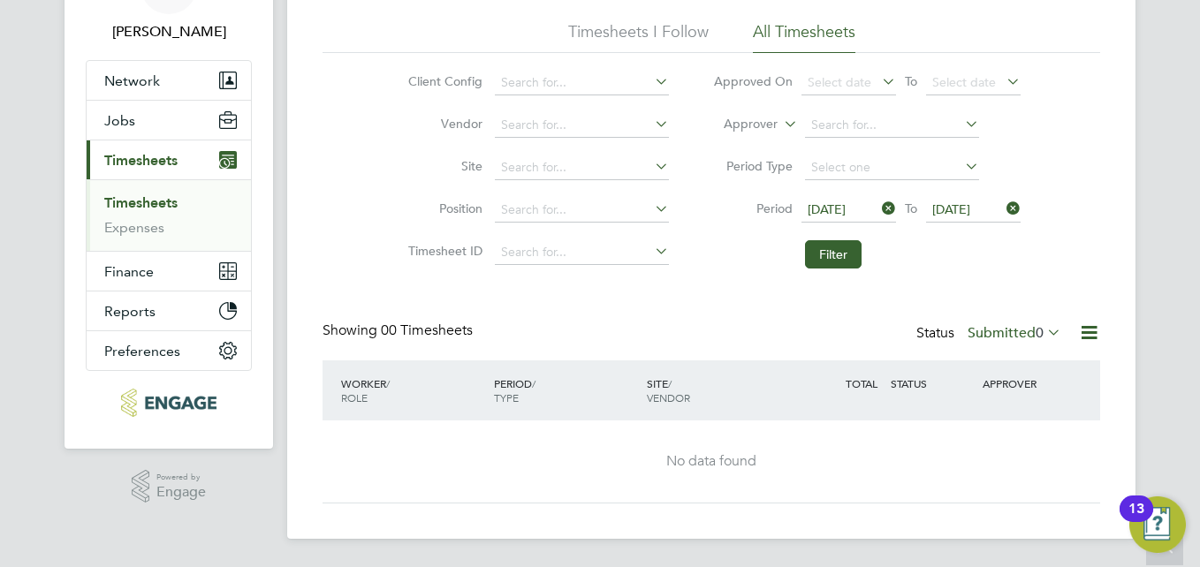
click at [903, 298] on div "Timesheets New Timesheet Timesheets I Follow All Timesheets Client Config Vendo…" at bounding box center [712, 236] width 778 height 536
click at [834, 257] on button "Filter" at bounding box center [833, 254] width 57 height 28
click at [1044, 329] on icon at bounding box center [1044, 332] width 0 height 25
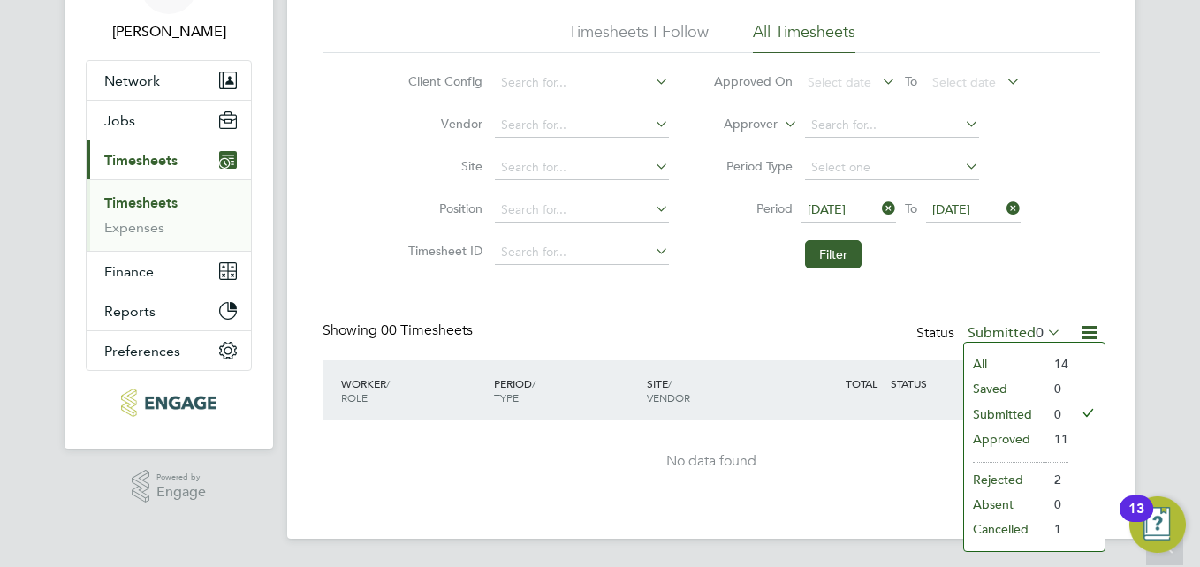
click at [1005, 438] on li "Approved" at bounding box center [1004, 439] width 81 height 25
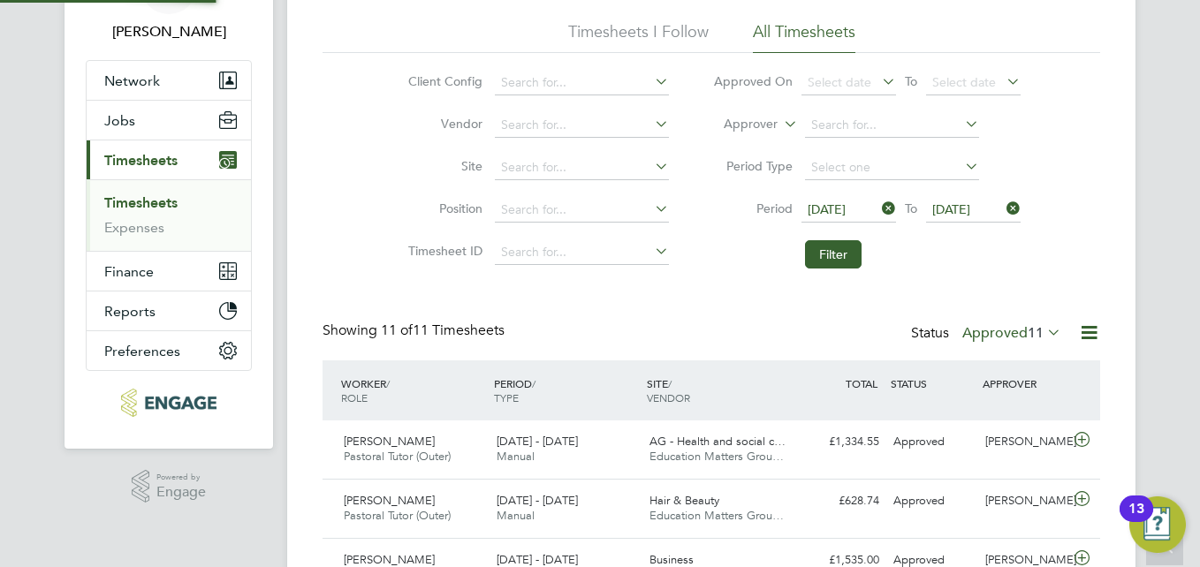
scroll to position [45, 154]
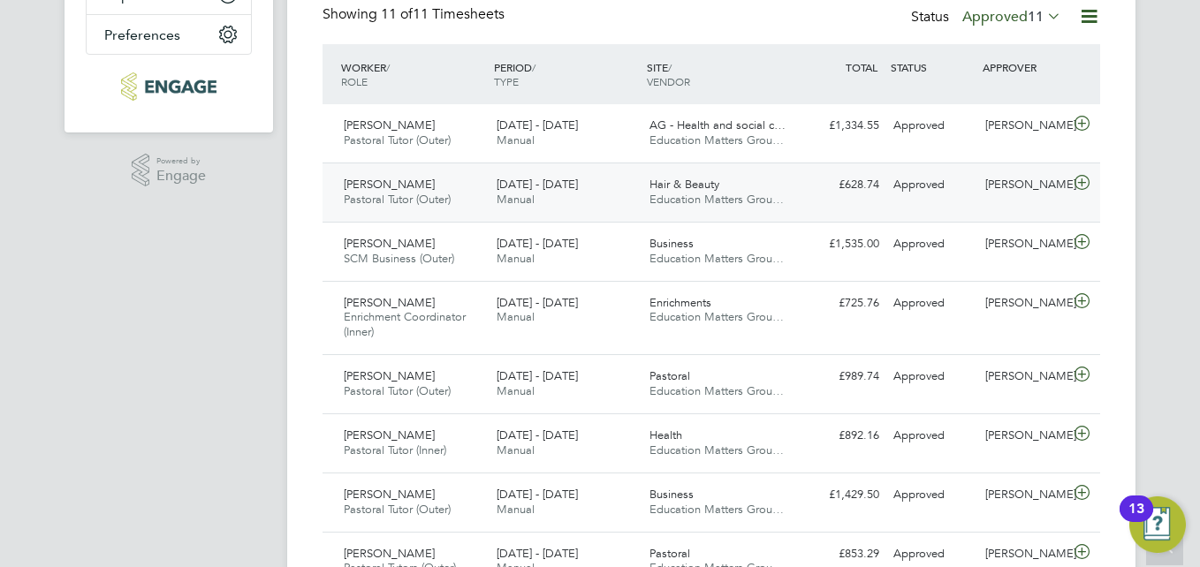
click at [1080, 183] on icon at bounding box center [1082, 183] width 22 height 14
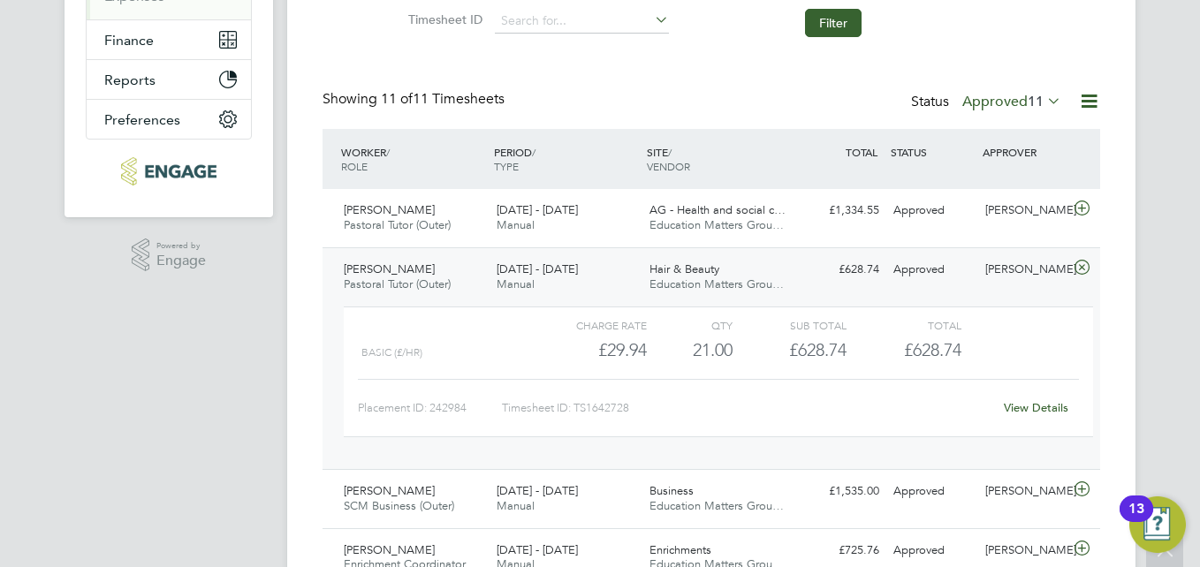
scroll to position [354, 0]
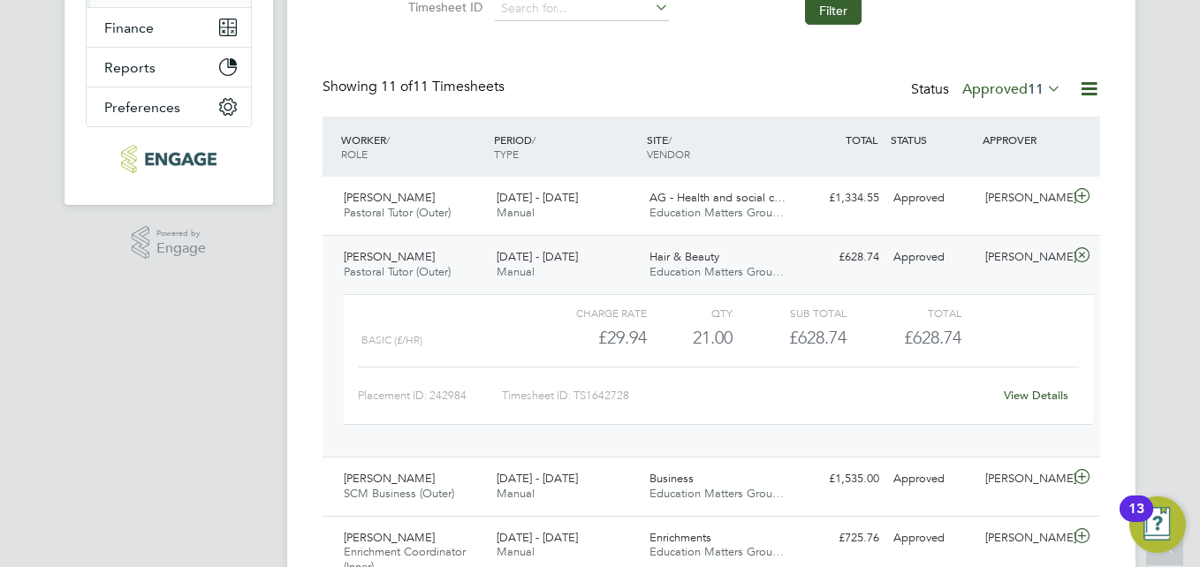
click at [1078, 253] on icon at bounding box center [1082, 255] width 22 height 14
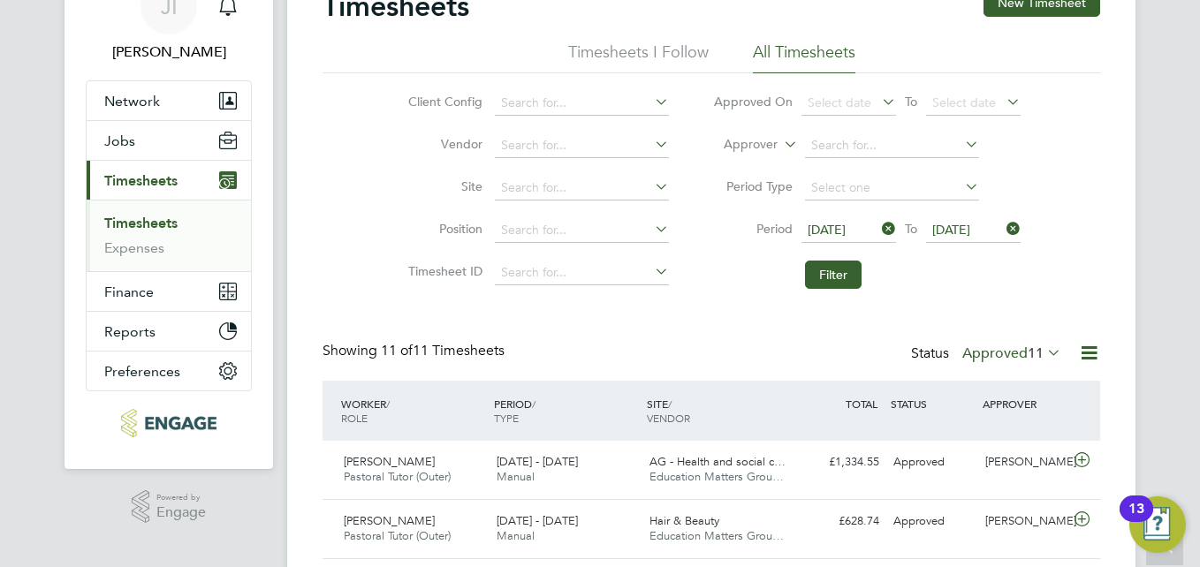
scroll to position [72, 0]
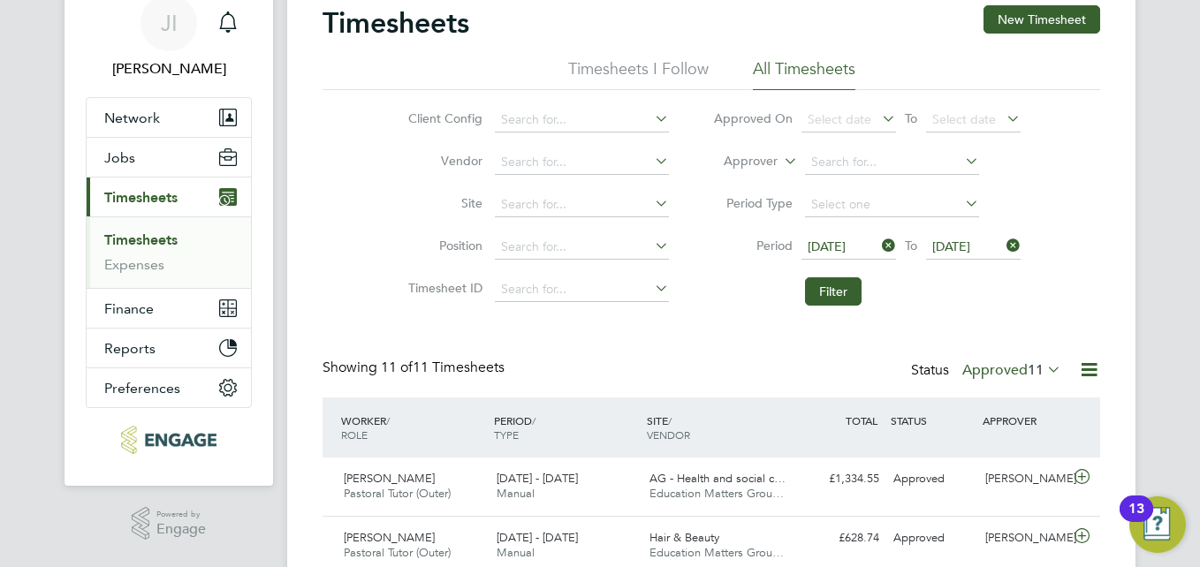
click at [1044, 365] on icon at bounding box center [1044, 369] width 0 height 25
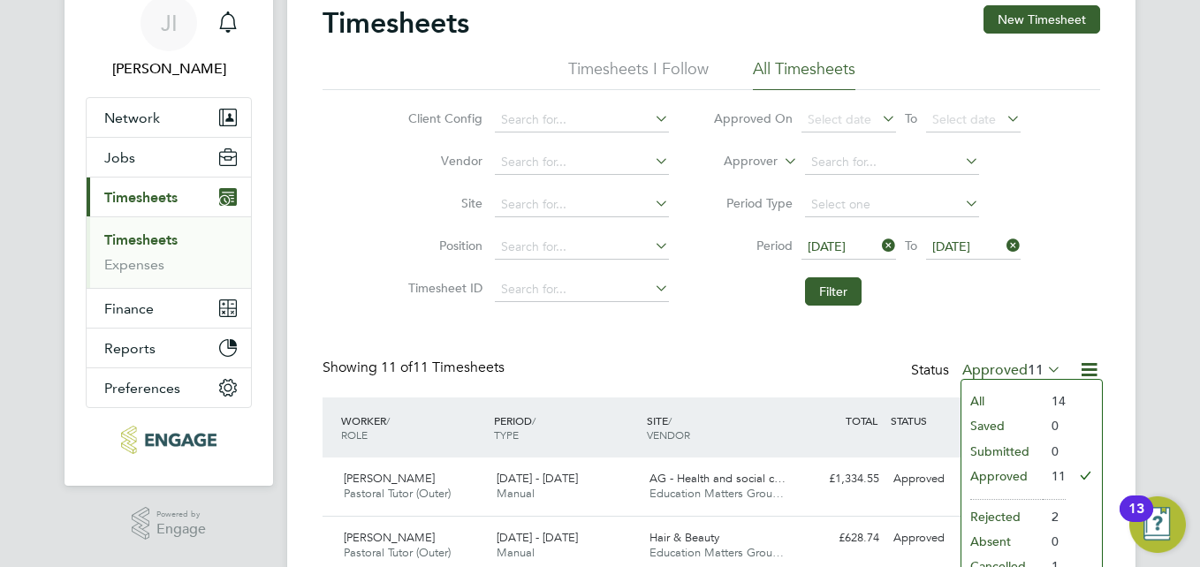
click at [1003, 242] on icon at bounding box center [1003, 245] width 0 height 25
click at [879, 244] on icon at bounding box center [879, 245] width 0 height 25
click at [1044, 369] on icon at bounding box center [1044, 369] width 0 height 25
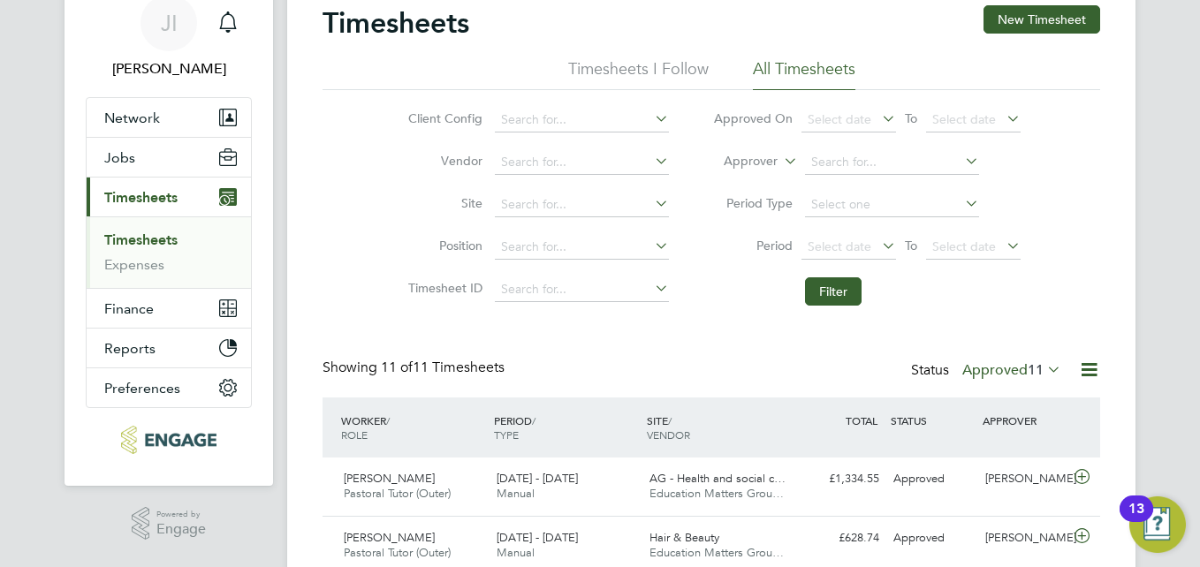
click at [1044, 369] on icon at bounding box center [1044, 369] width 0 height 25
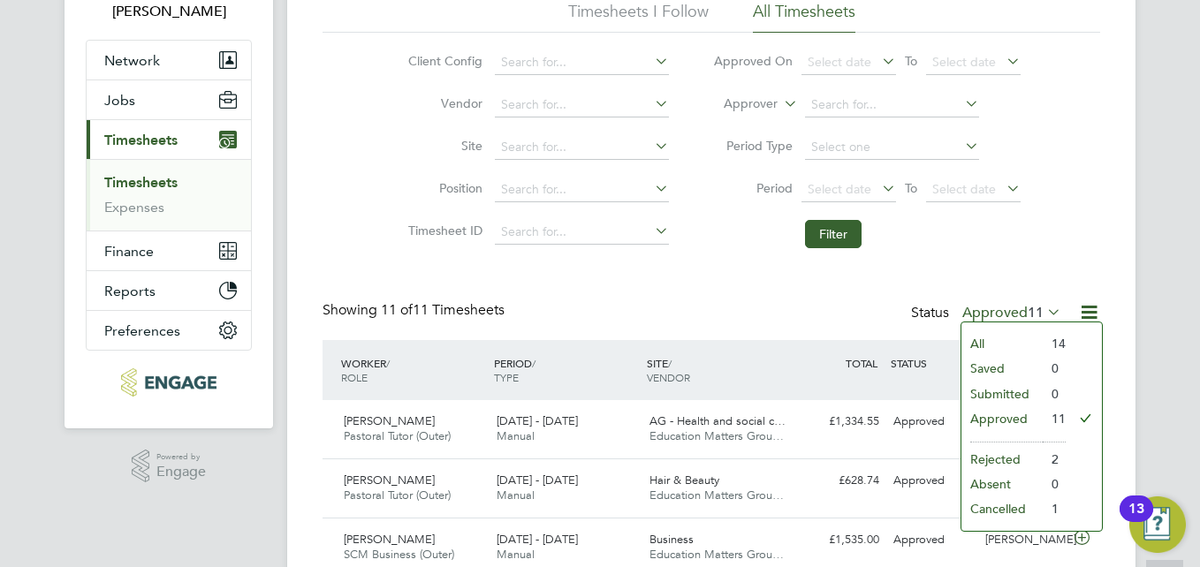
scroll to position [161, 0]
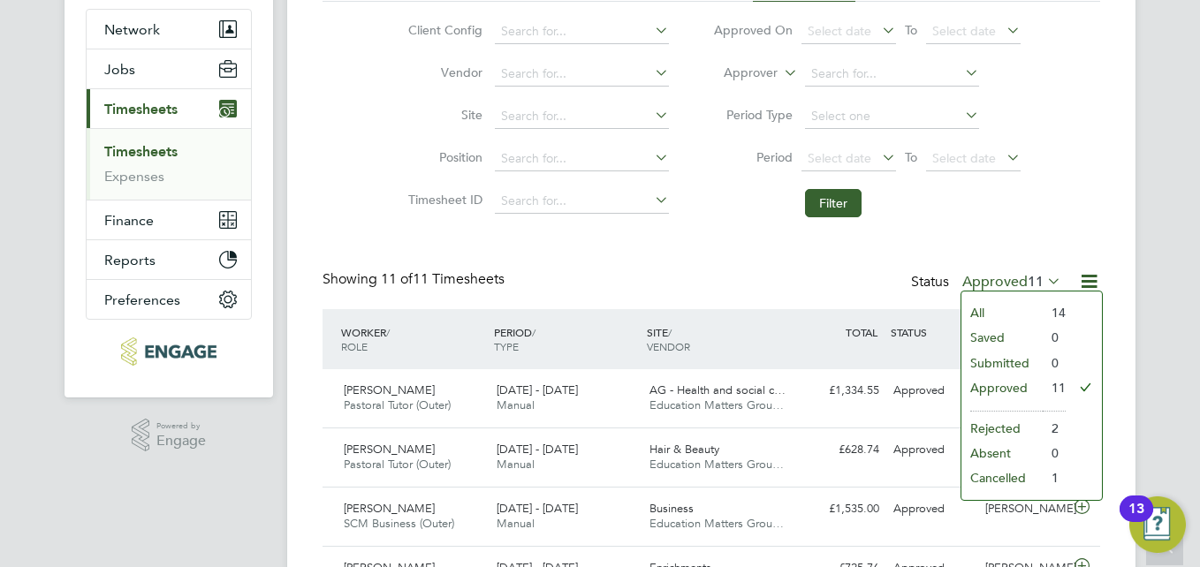
click at [1004, 358] on li "Submitted" at bounding box center [1002, 363] width 81 height 25
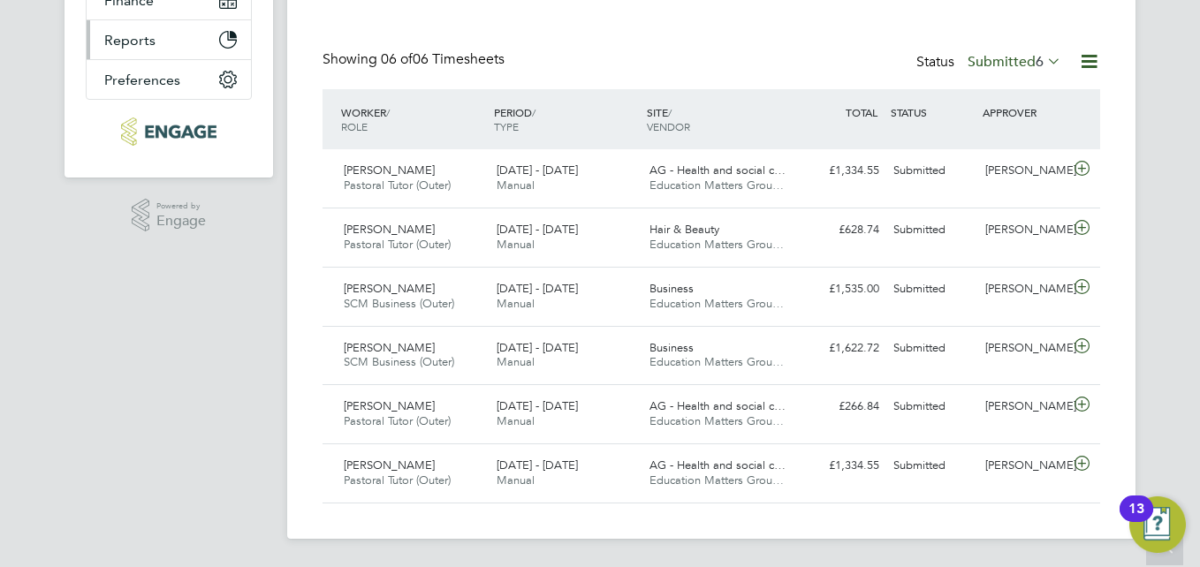
scroll to position [0, 0]
